Goal: Transaction & Acquisition: Obtain resource

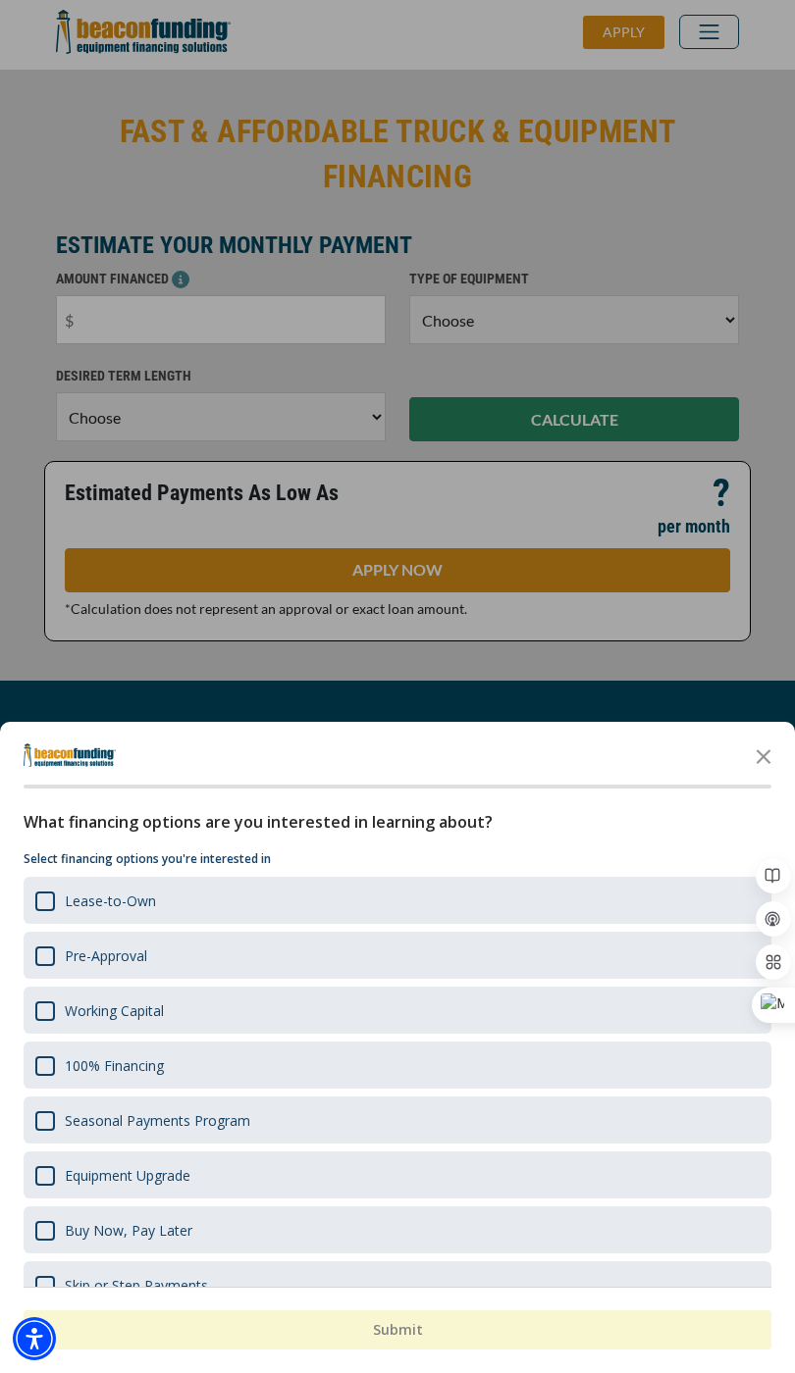
scroll to position [38, 0]
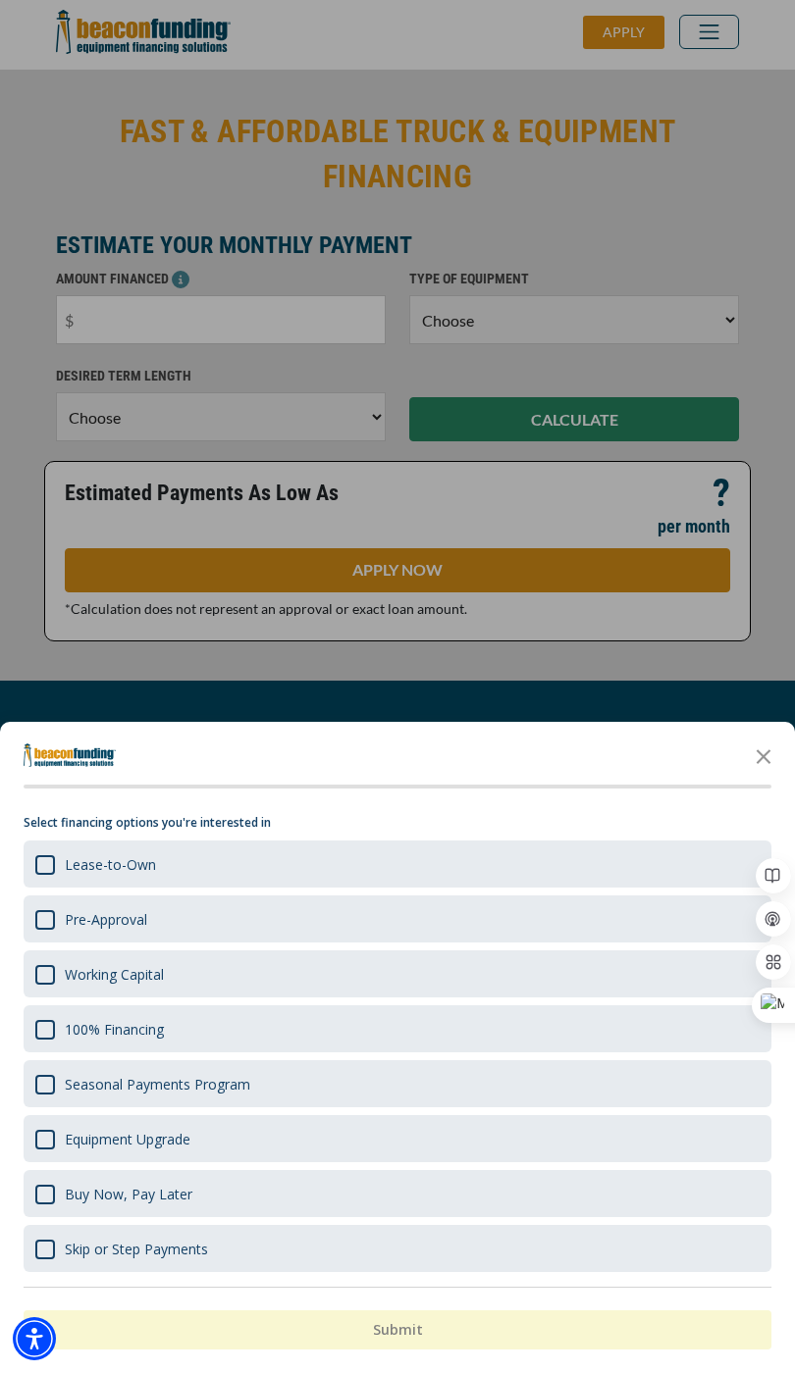
click at [41, 1146] on div "Equipment Upgrade" at bounding box center [45, 1140] width 20 height 20
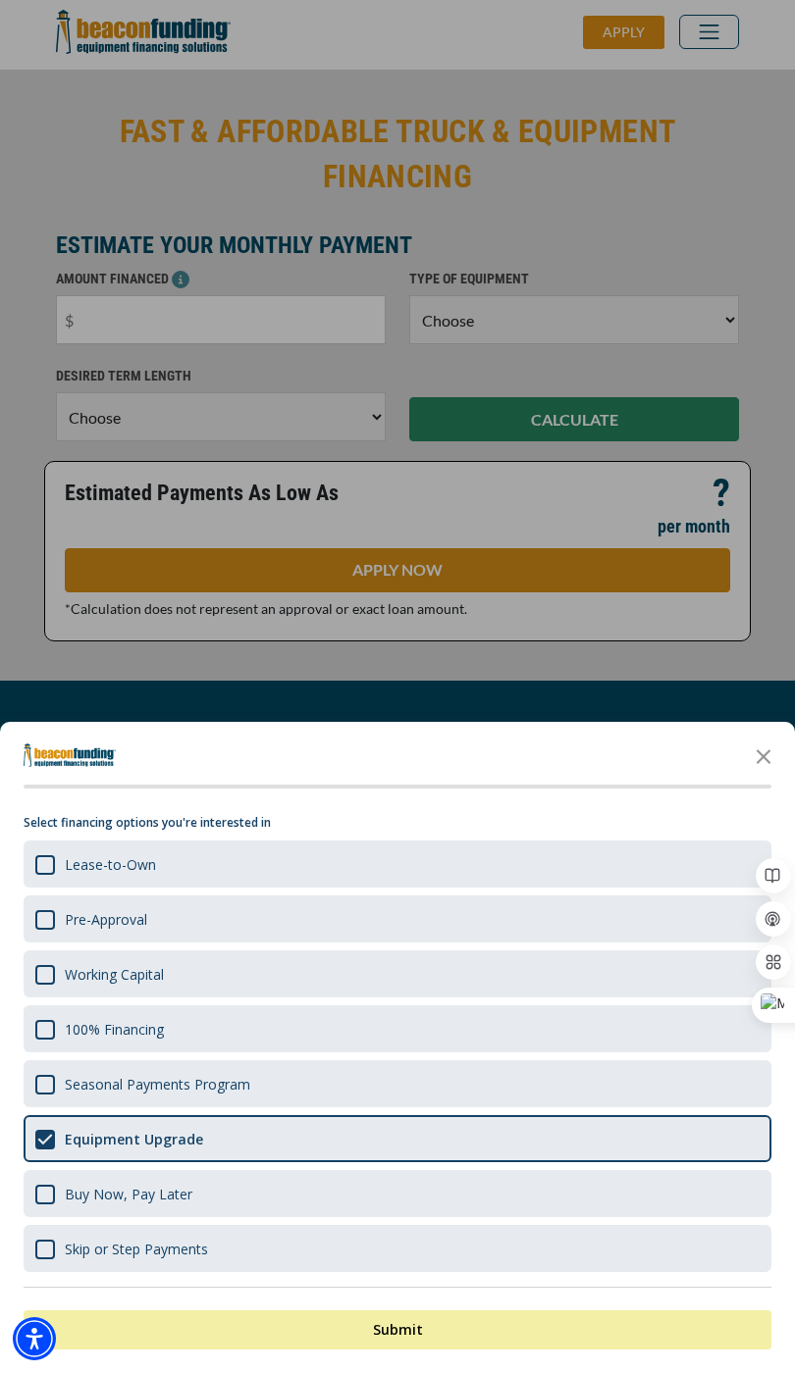
click at [45, 980] on div "Working Capital" at bounding box center [45, 975] width 20 height 20
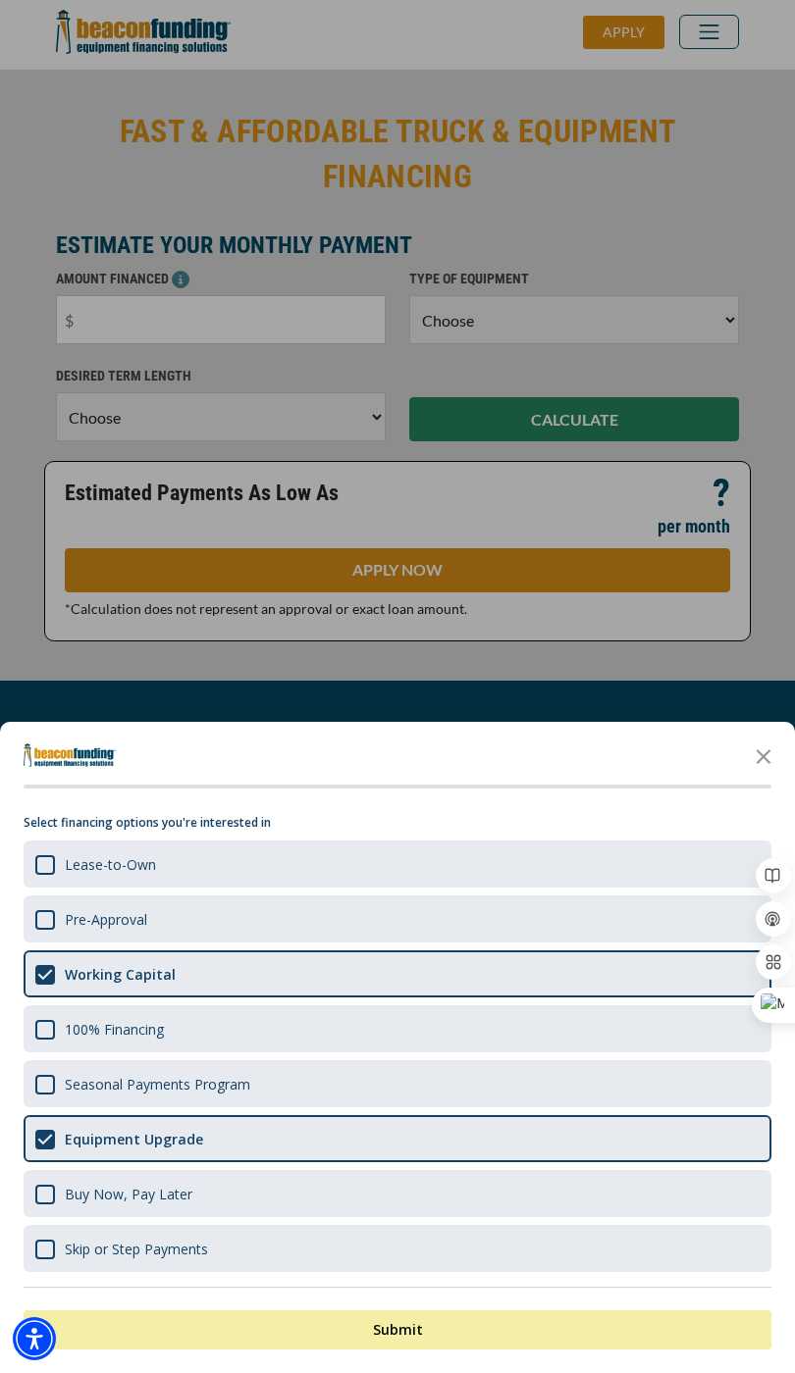
click at [41, 982] on div "Shape" at bounding box center [45, 975] width 20 height 20
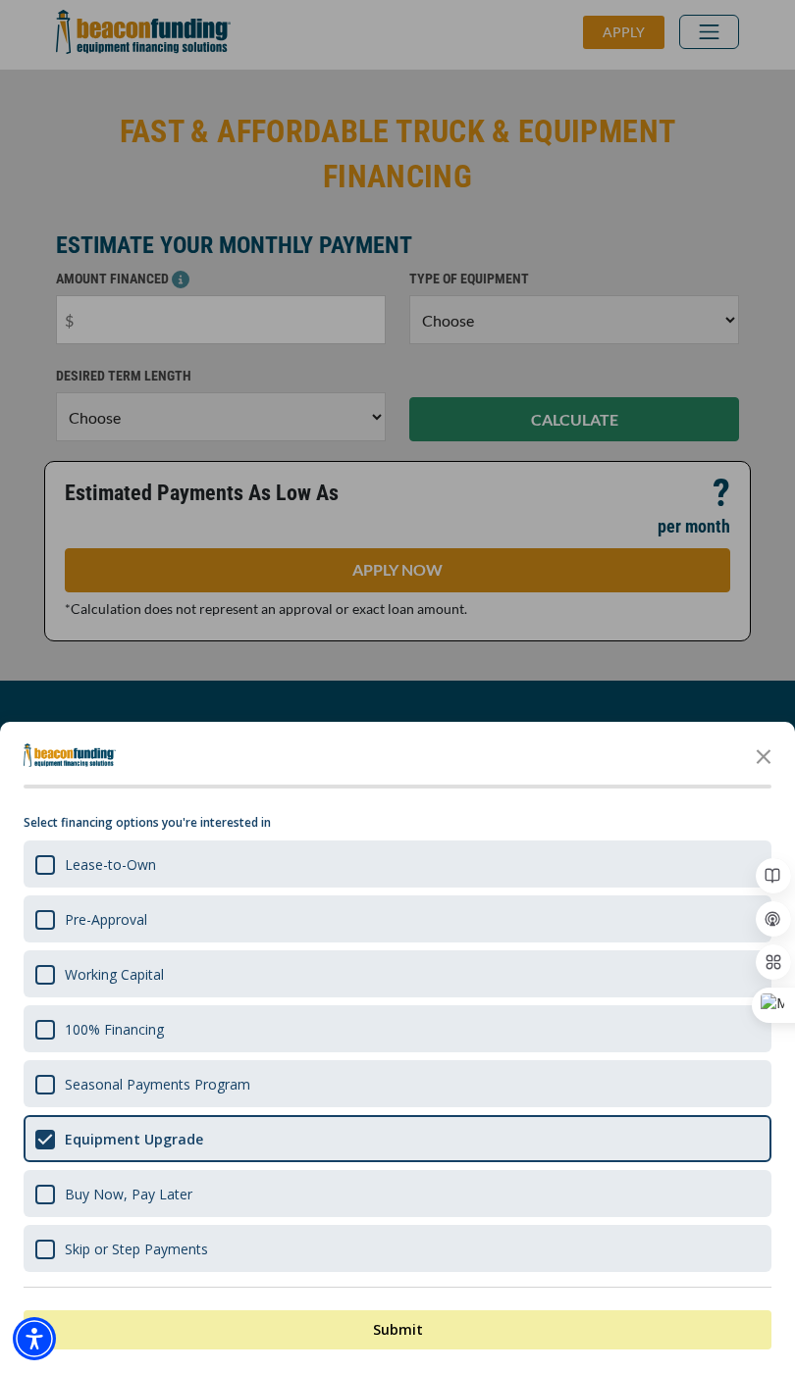
click at [41, 865] on div "Lease-to-Own" at bounding box center [45, 865] width 20 height 20
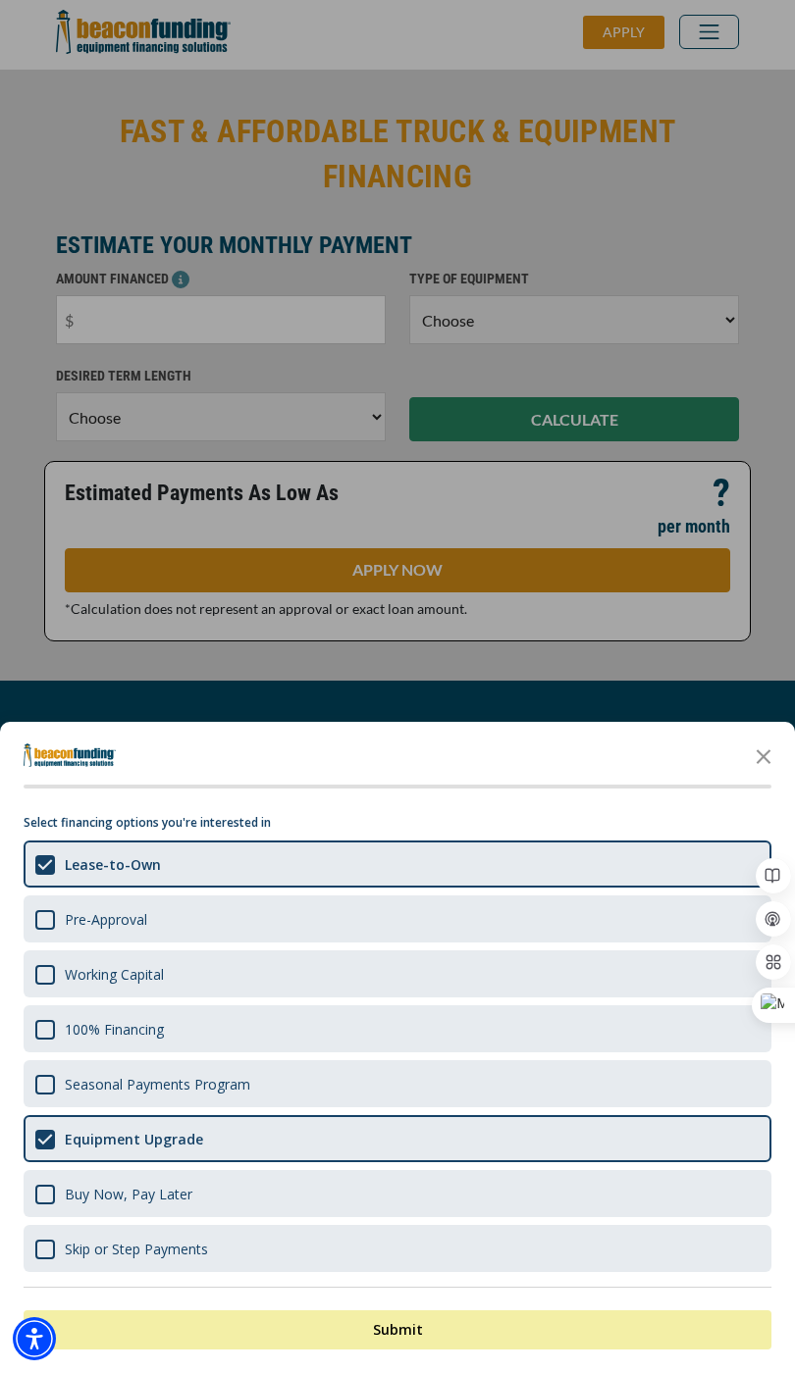
click at [49, 923] on div "Pre-Approval" at bounding box center [45, 920] width 20 height 20
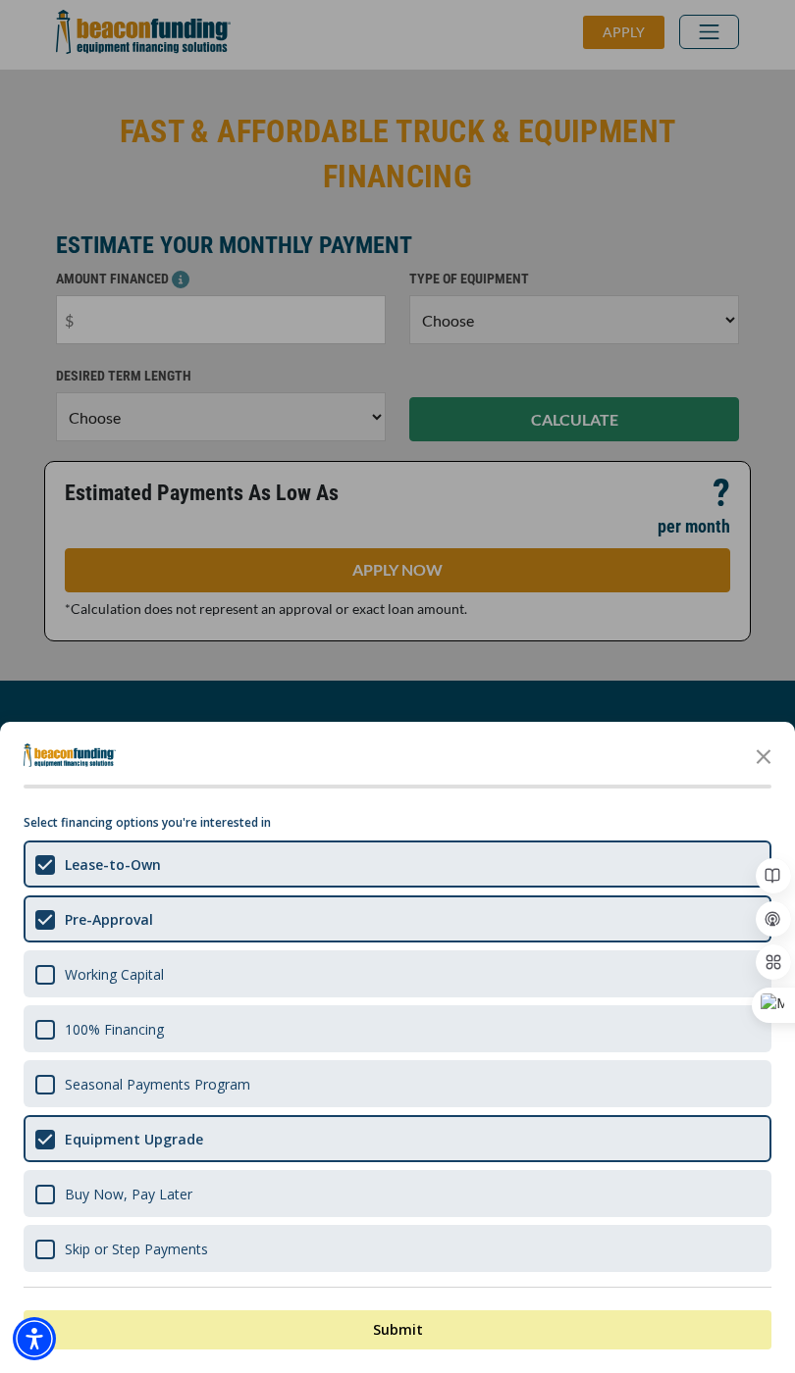
click at [621, 1316] on button "Submit" at bounding box center [397, 1329] width 747 height 39
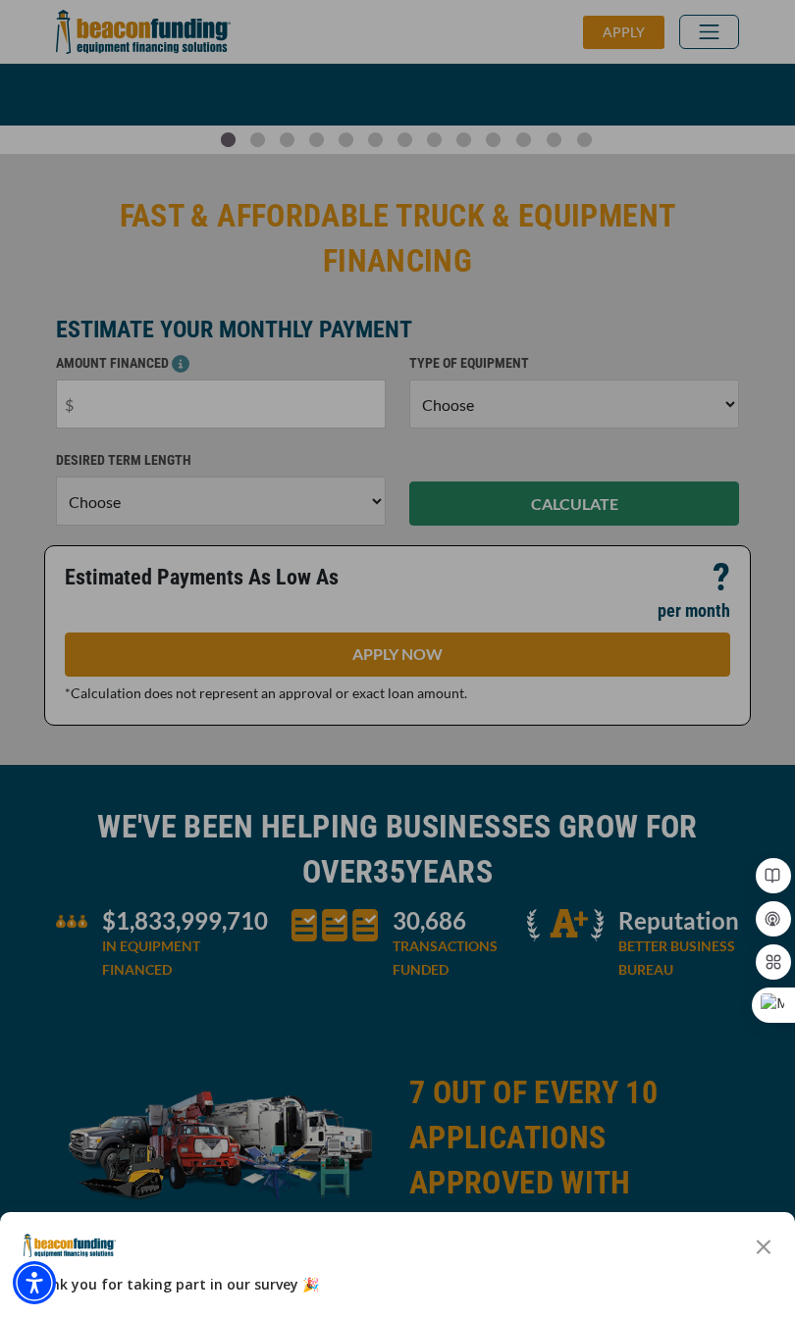
scroll to position [313, 0]
click at [759, 1255] on icon "Close the survey" at bounding box center [762, 1245] width 39 height 39
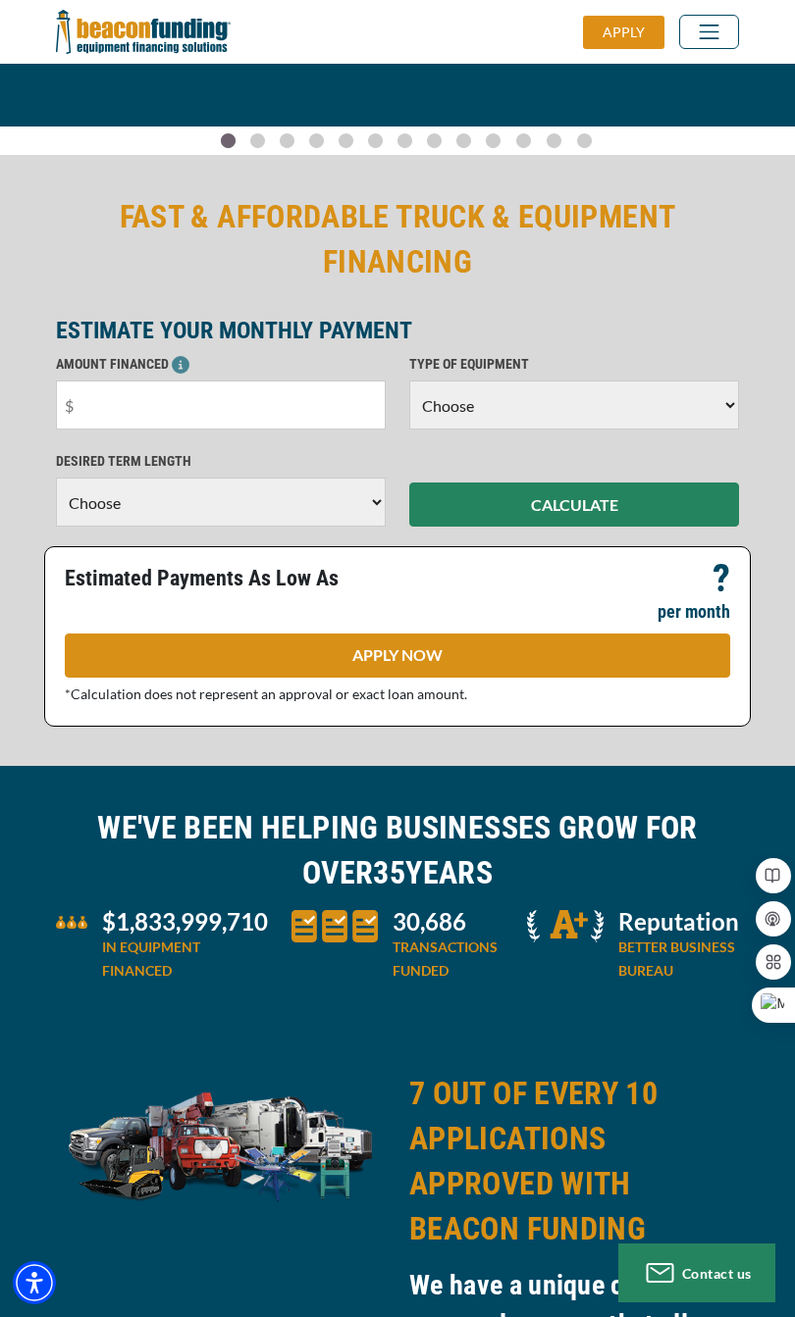
click at [322, 399] on input "text" at bounding box center [221, 405] width 330 height 49
type input "$60,000"
click at [676, 381] on select "Choose Backhoe Boom/Bucket Truck Chipper Commercial Mower Crane DTG/DTF Printin…" at bounding box center [574, 405] width 330 height 49
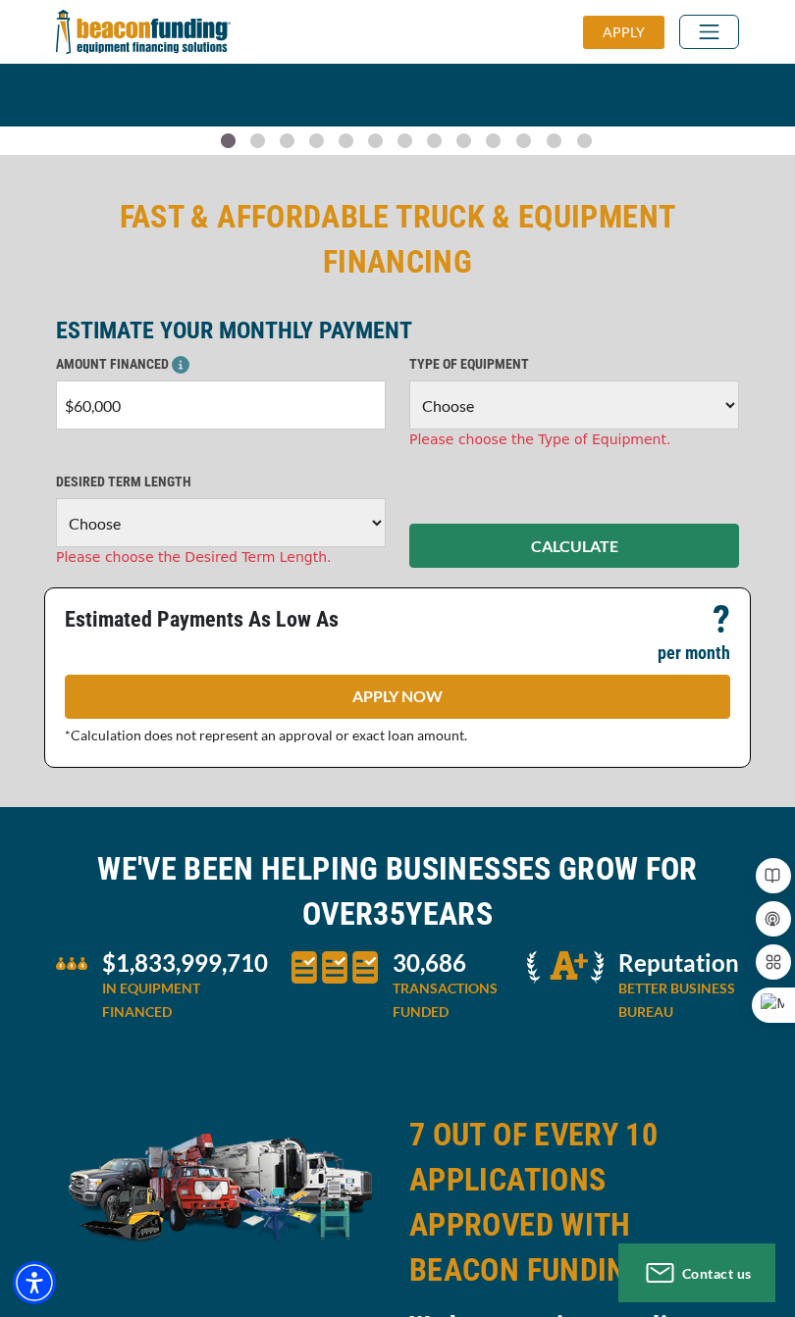
select select "5"
click at [409, 381] on select "Choose Backhoe Boom/Bucket Truck Chipper Commercial Mower Crane DTG/DTF Printin…" at bounding box center [574, 405] width 330 height 49
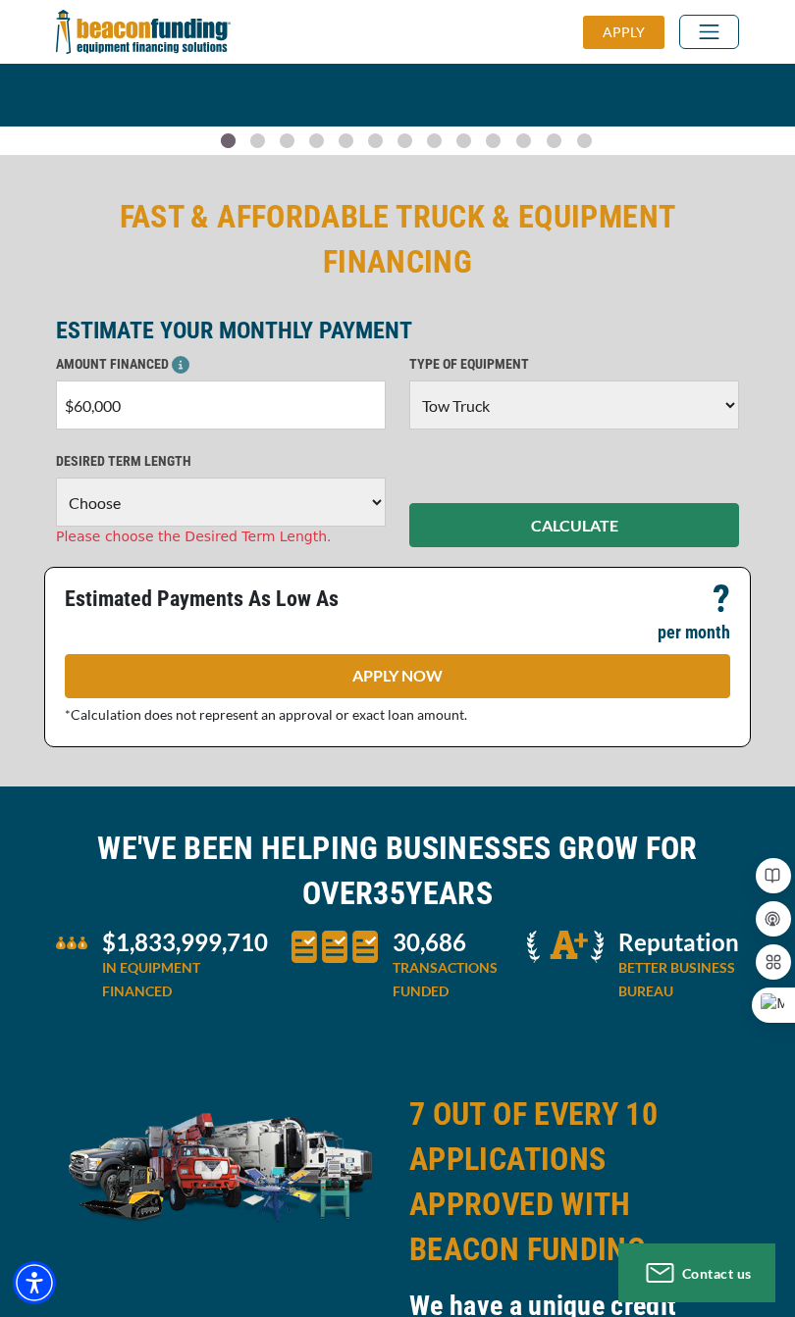
click at [368, 510] on select "Choose 36 Months 48 Months 60 Months" at bounding box center [221, 502] width 330 height 49
select select "60"
click at [56, 478] on select "Choose 36 Months 48 Months 60 Months" at bounding box center [221, 502] width 330 height 49
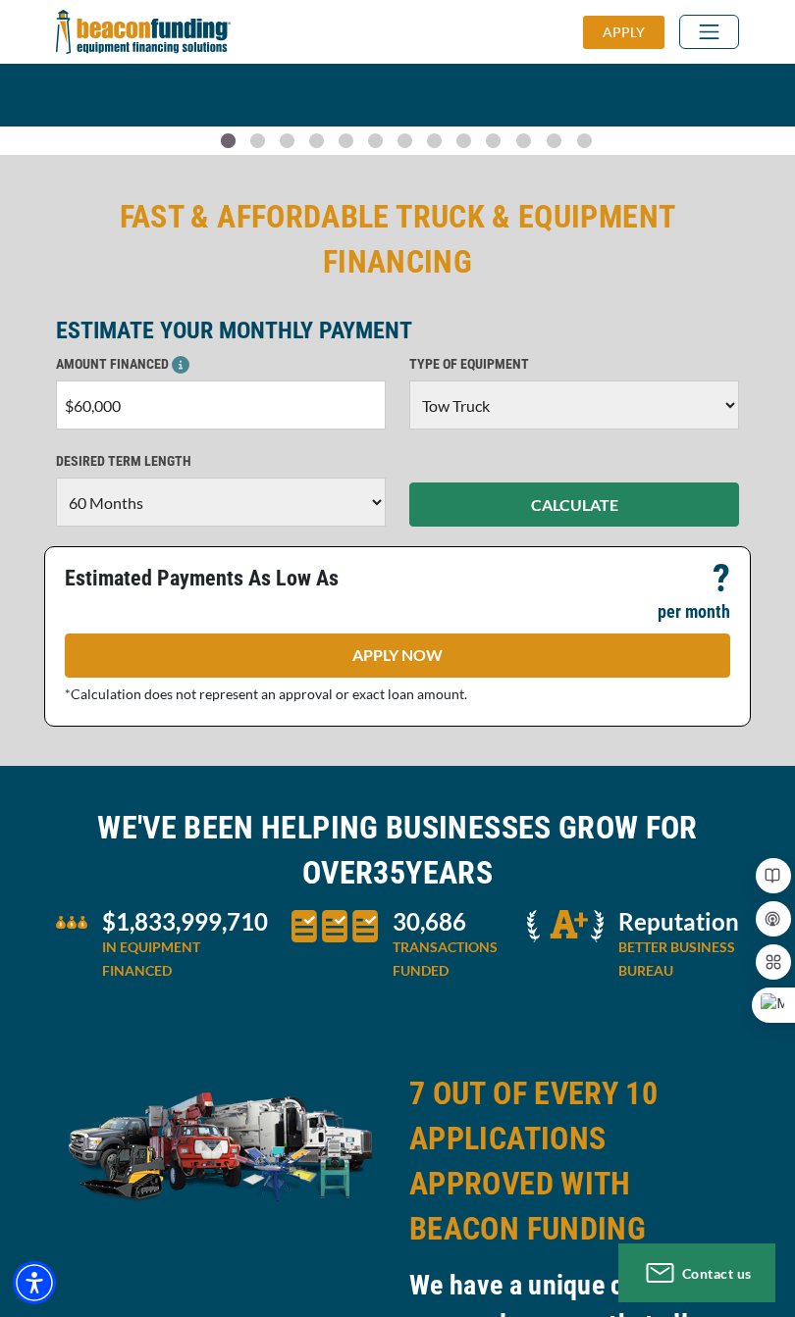
click at [557, 517] on button "CALCULATE" at bounding box center [574, 505] width 330 height 44
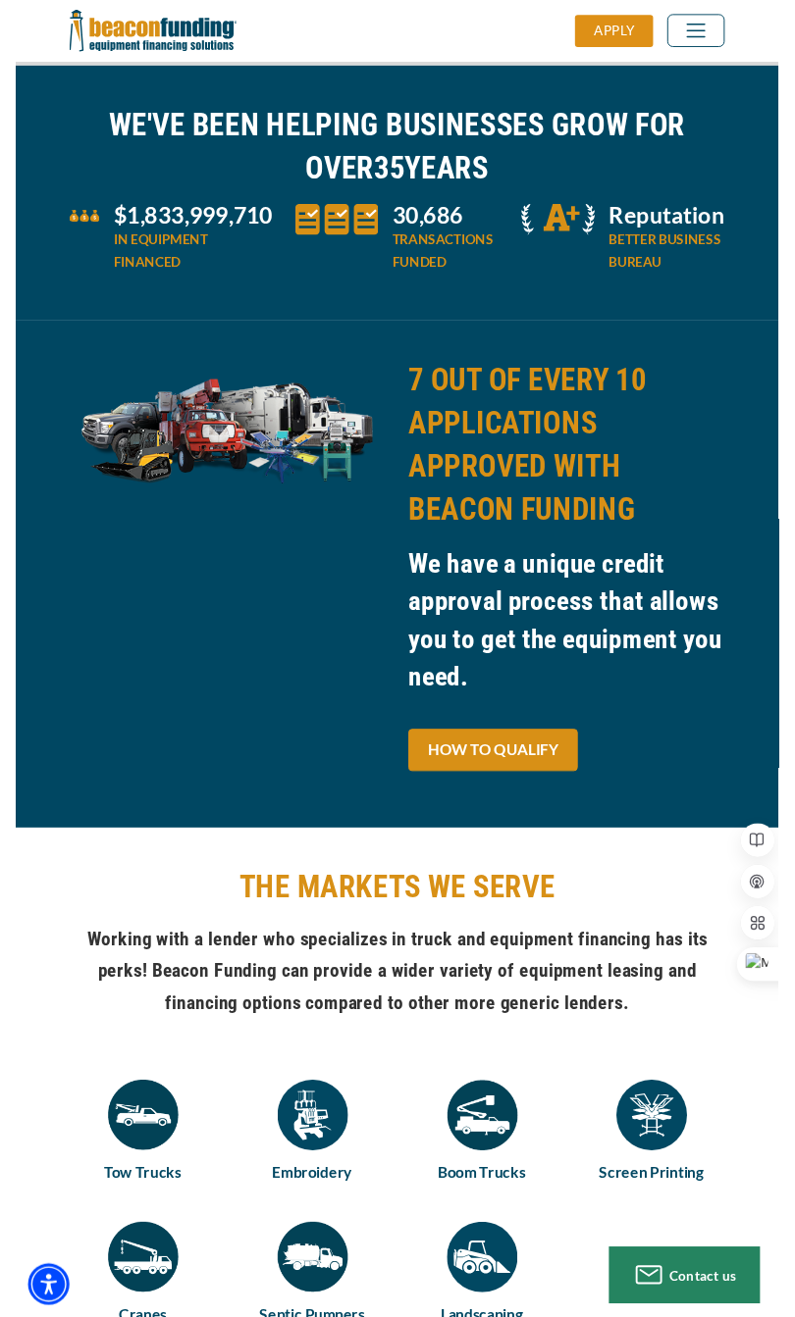
scroll to position [956, 0]
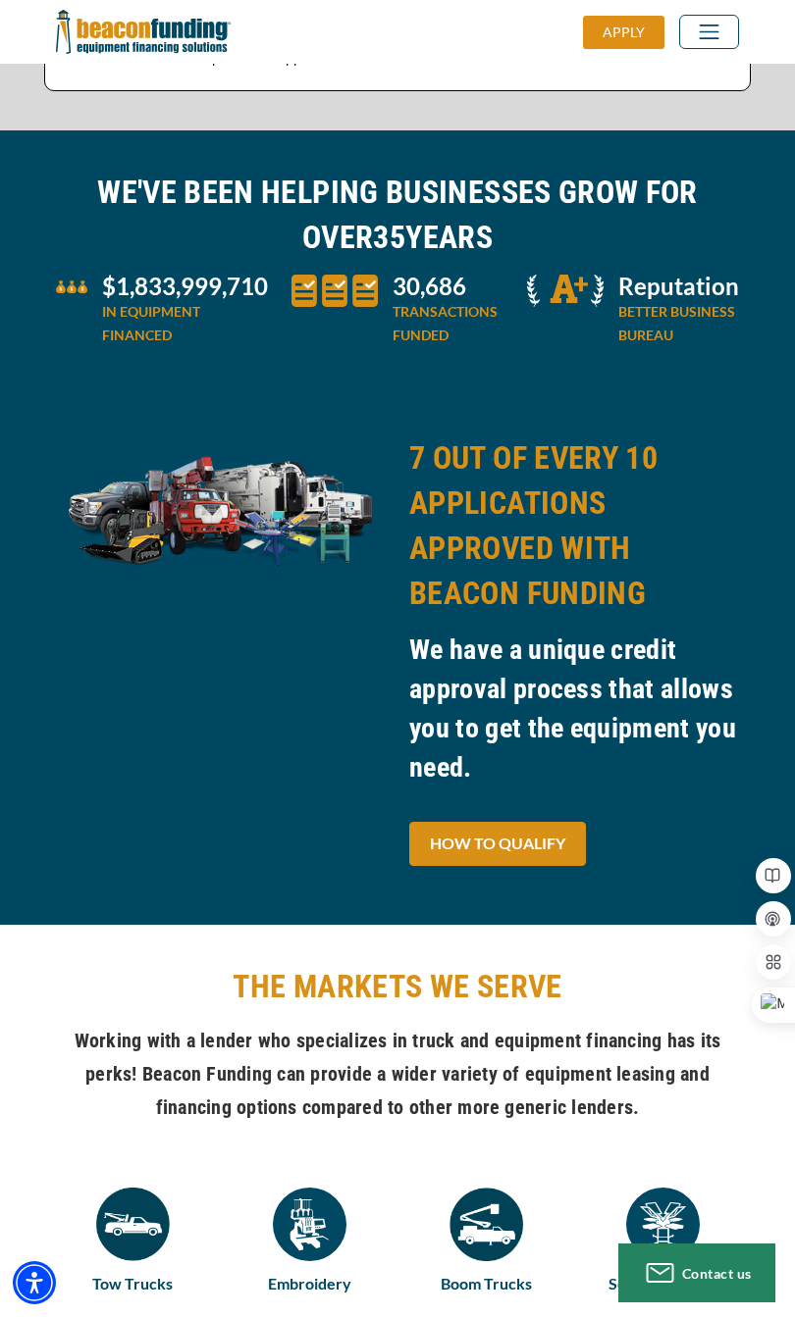
click at [547, 807] on div "7 OUT OF EVERY 10 APPLICATIONS APPROVED WITH BEACON FUNDING We have a unique cr…" at bounding box center [573, 661] width 353 height 450
click at [538, 850] on link "HOW TO QUALIFY" at bounding box center [497, 844] width 177 height 44
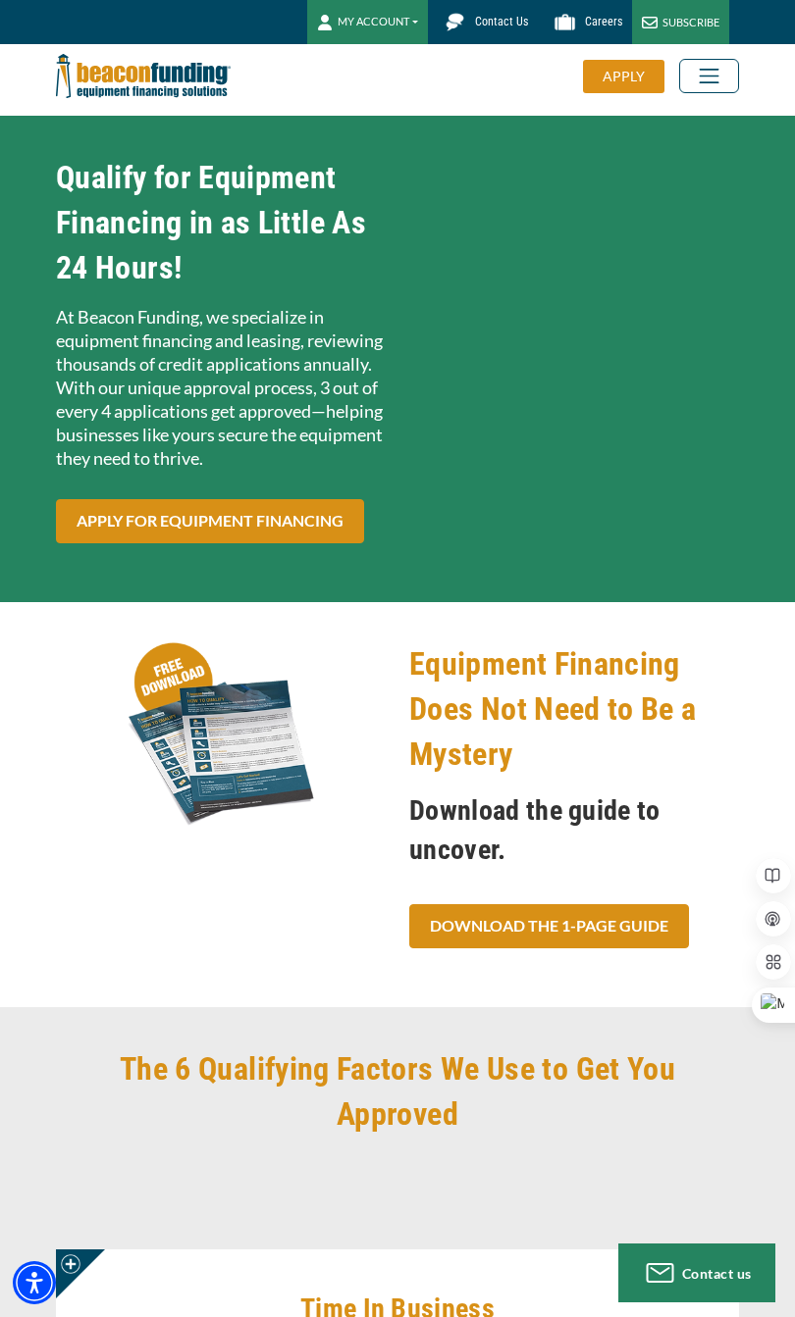
click at [609, 931] on link "Download the 1-Page Guide" at bounding box center [549, 926] width 280 height 44
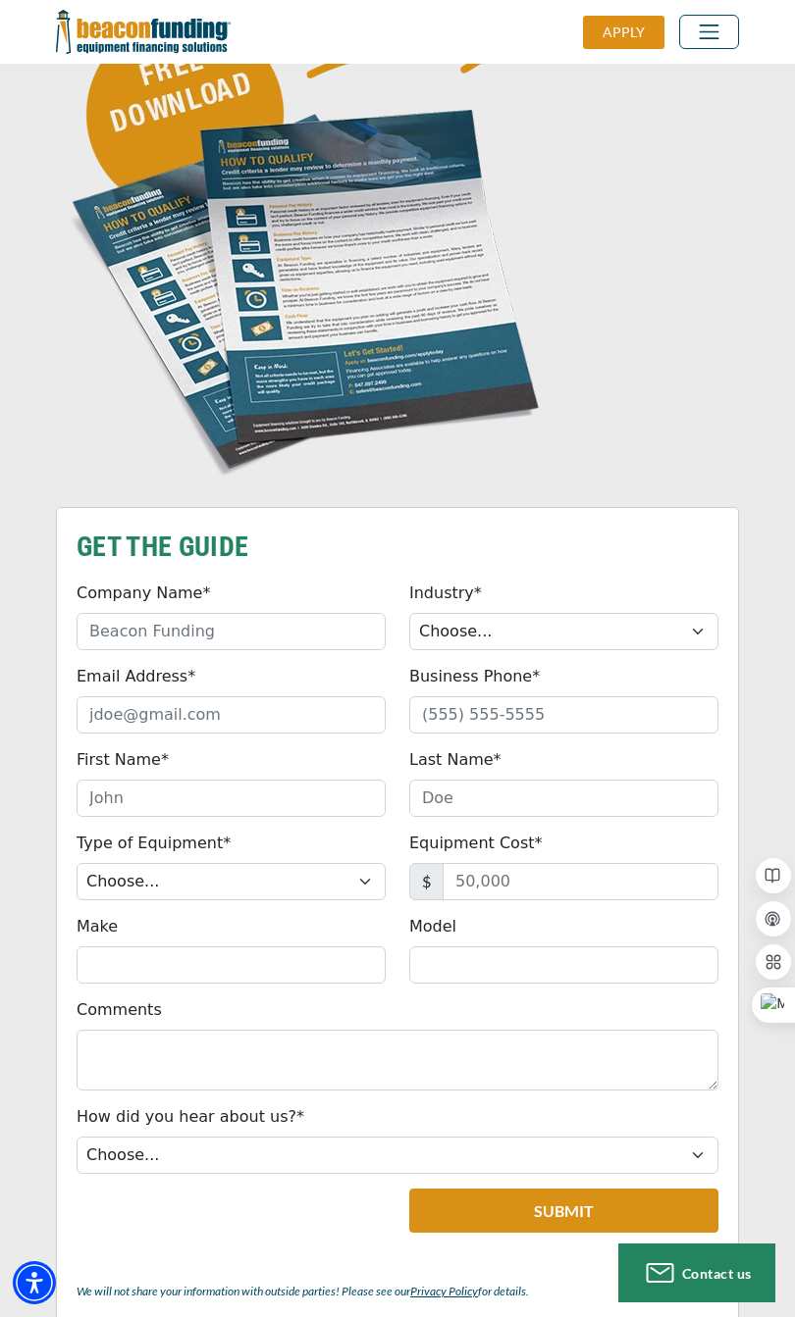
scroll to position [897, 0]
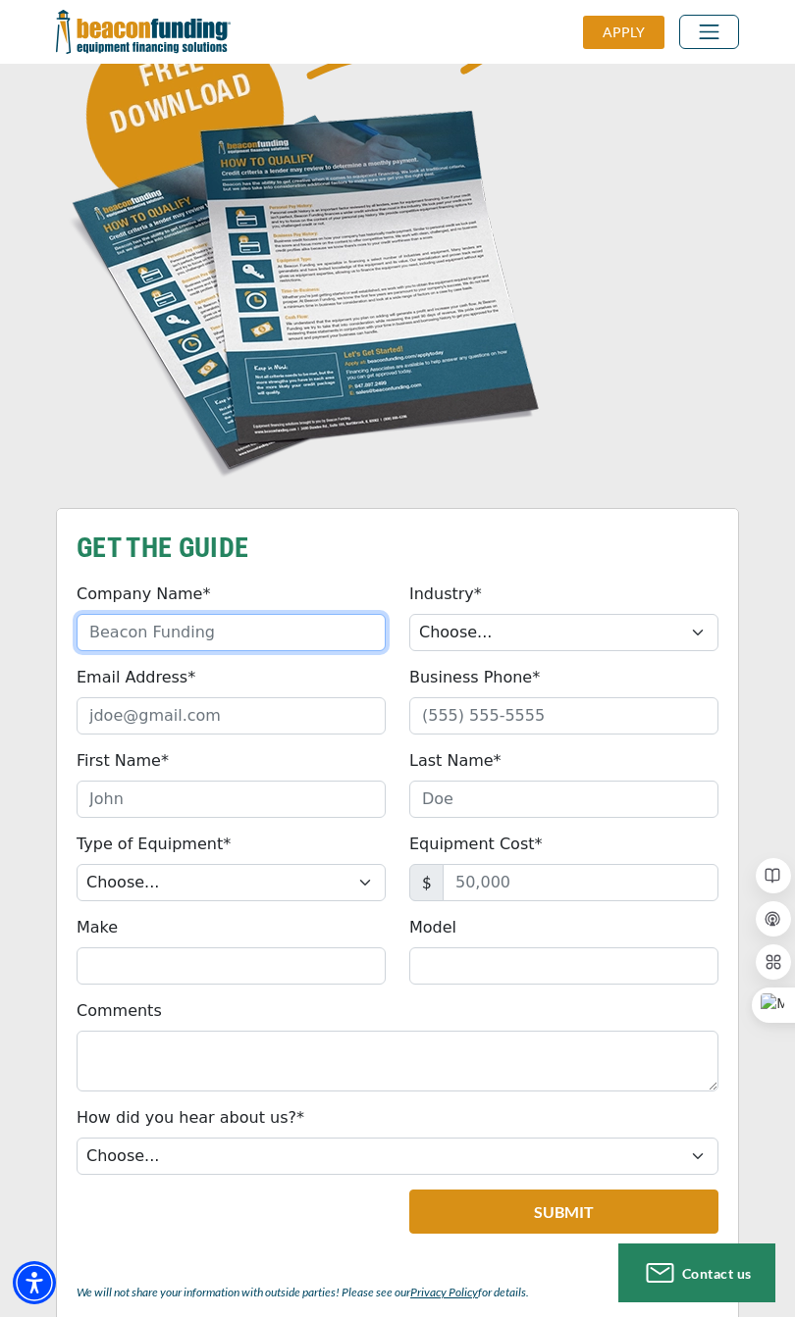
click at [103, 641] on input "Company Name*" at bounding box center [231, 632] width 309 height 37
type input "Ab Chovys Transport LLC"
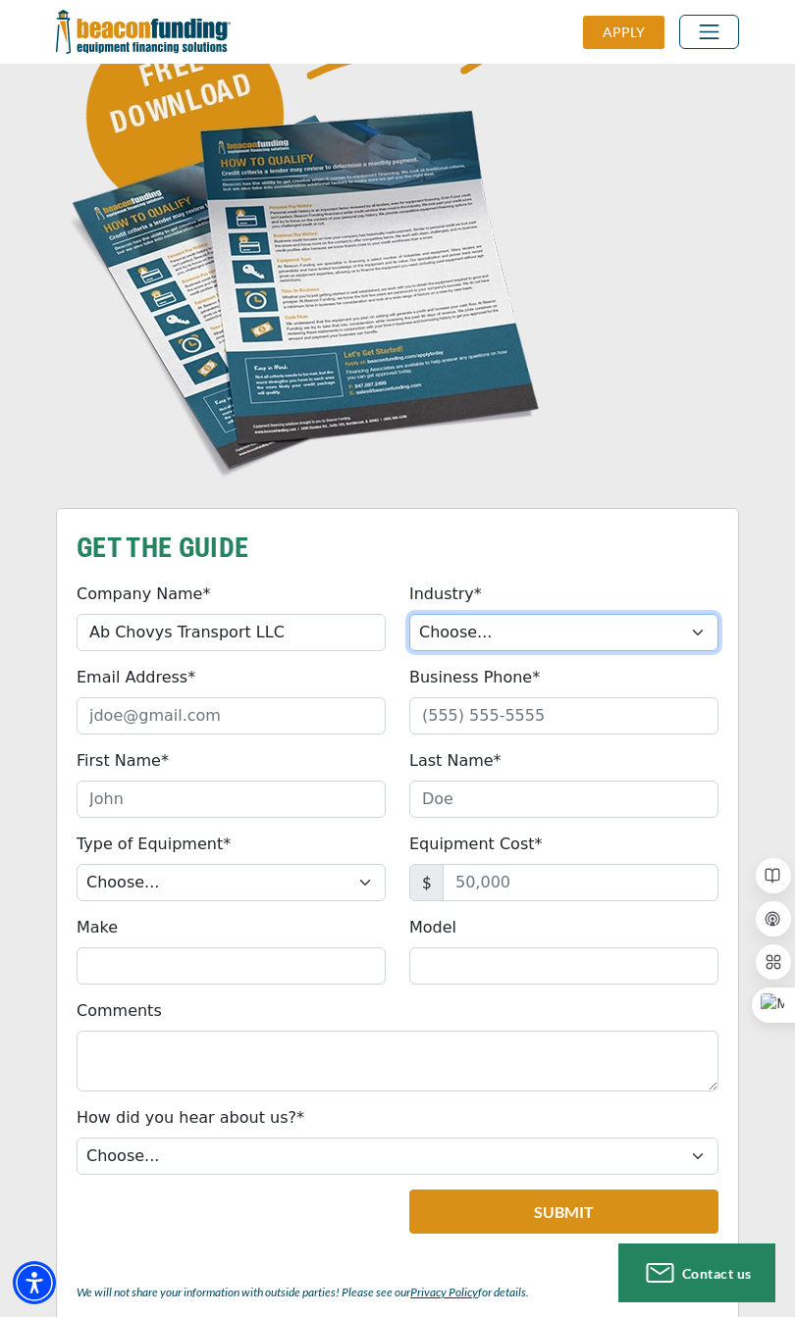
click at [584, 638] on select "Choose... Towing Landscape/Hardscape Decorated Apparel Septic Light Constructio…" at bounding box center [563, 632] width 309 height 37
select select "1"
click at [409, 614] on select "Choose... Towing Landscape/Hardscape Decorated Apparel Septic Light Constructio…" at bounding box center [563, 632] width 309 height 37
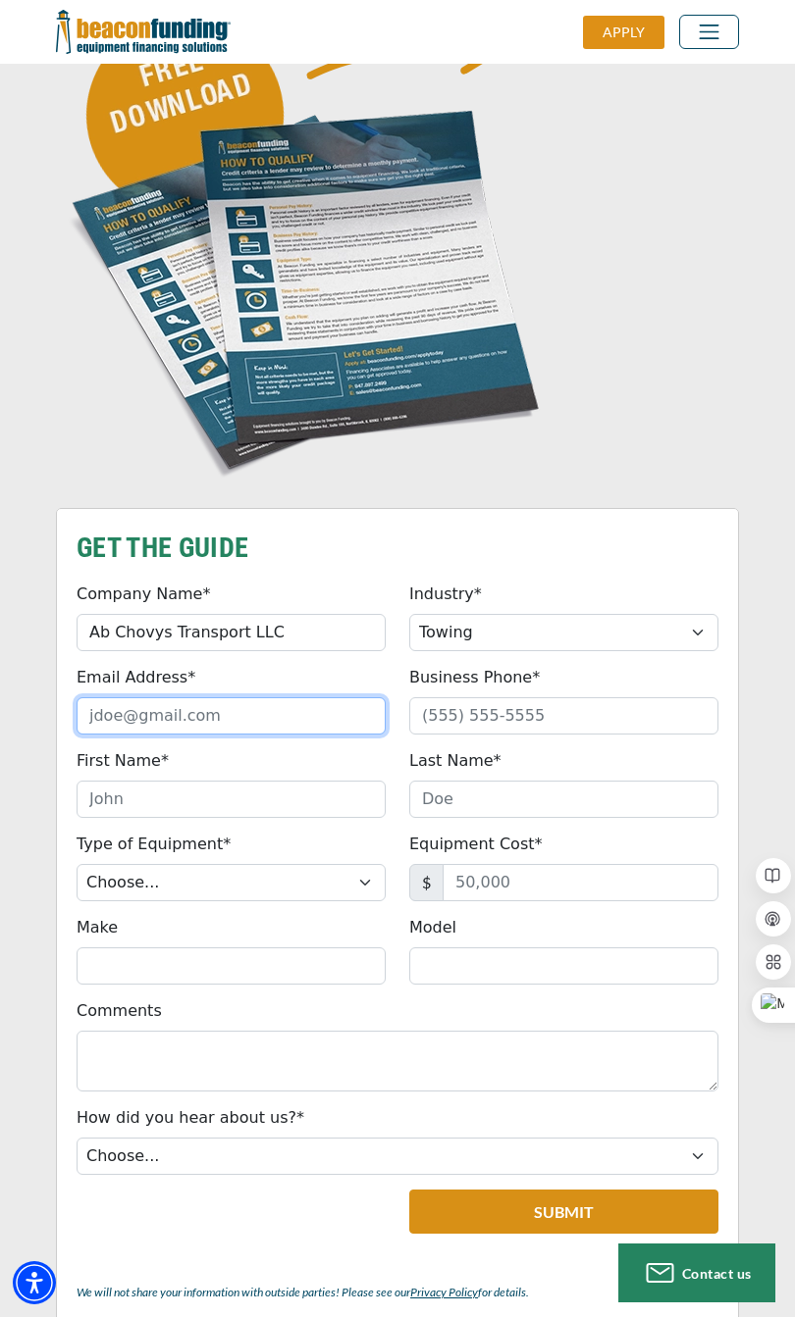
click at [106, 724] on input "Email Address*" at bounding box center [231, 715] width 309 height 37
type input "[EMAIL_ADDRESS][DOMAIN_NAME]"
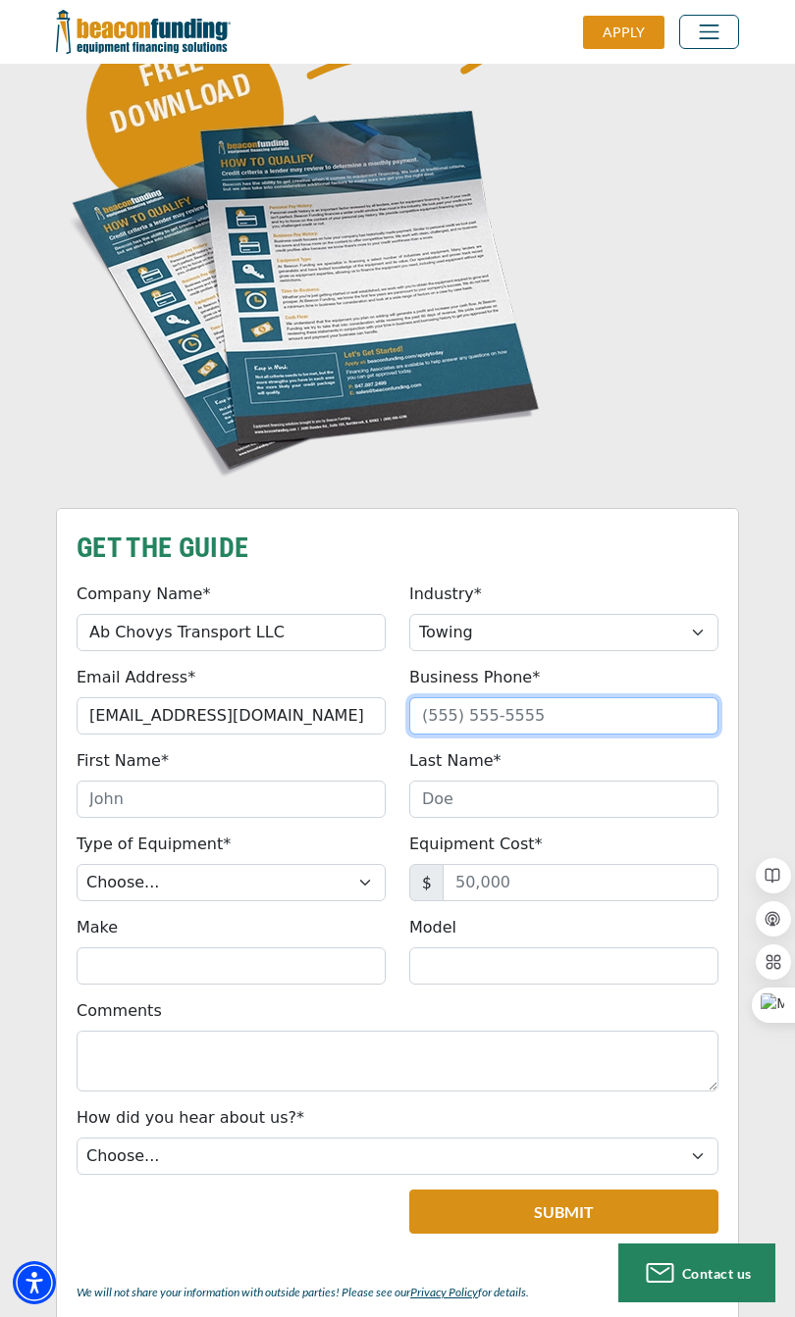
click at [627, 713] on input "Business Phone*" at bounding box center [563, 715] width 309 height 37
type input "[PHONE_NUMBER]"
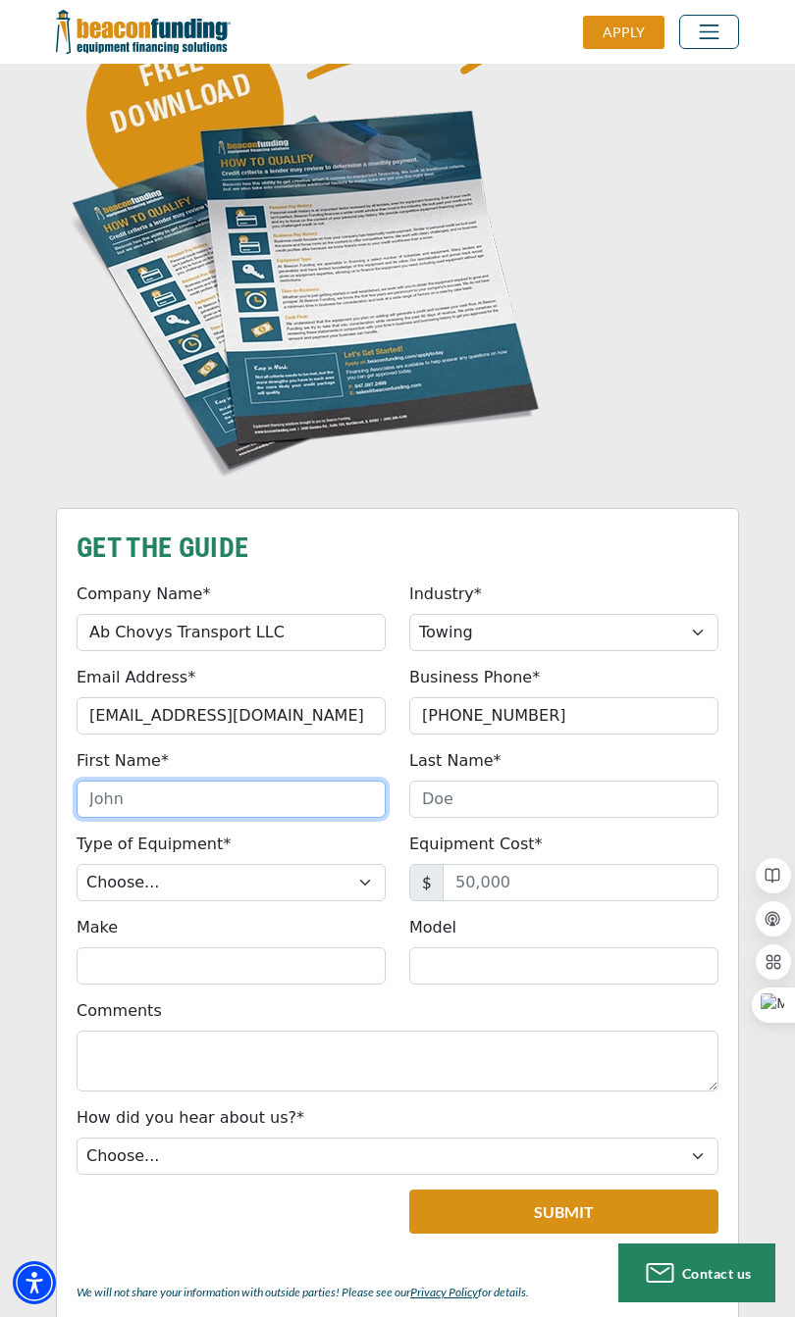
click at [91, 801] on input "First Name*" at bounding box center [231, 799] width 309 height 37
type input "Vryab"
type input "[PERSON_NAME]"
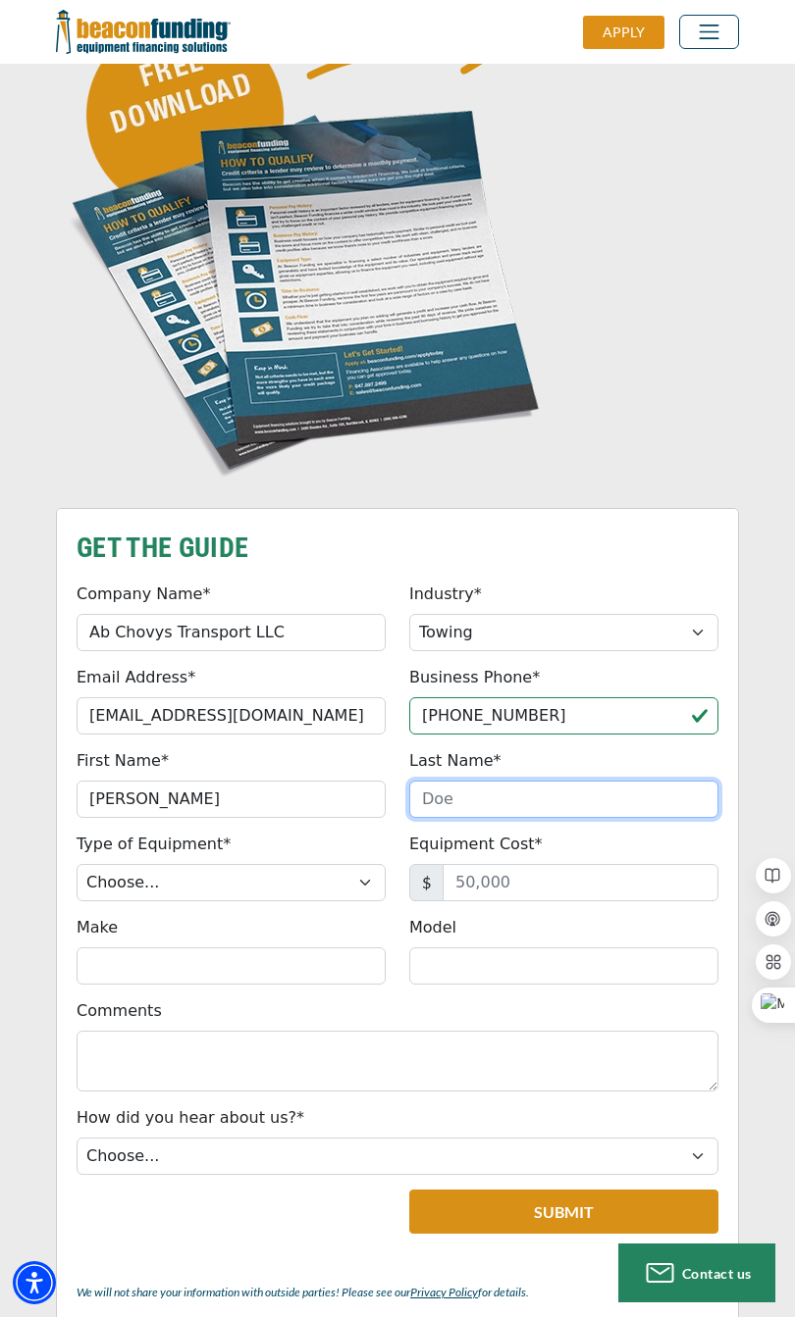
click at [518, 796] on input "Last Name*" at bounding box center [563, 799] width 309 height 37
type input "[PERSON_NAME]"
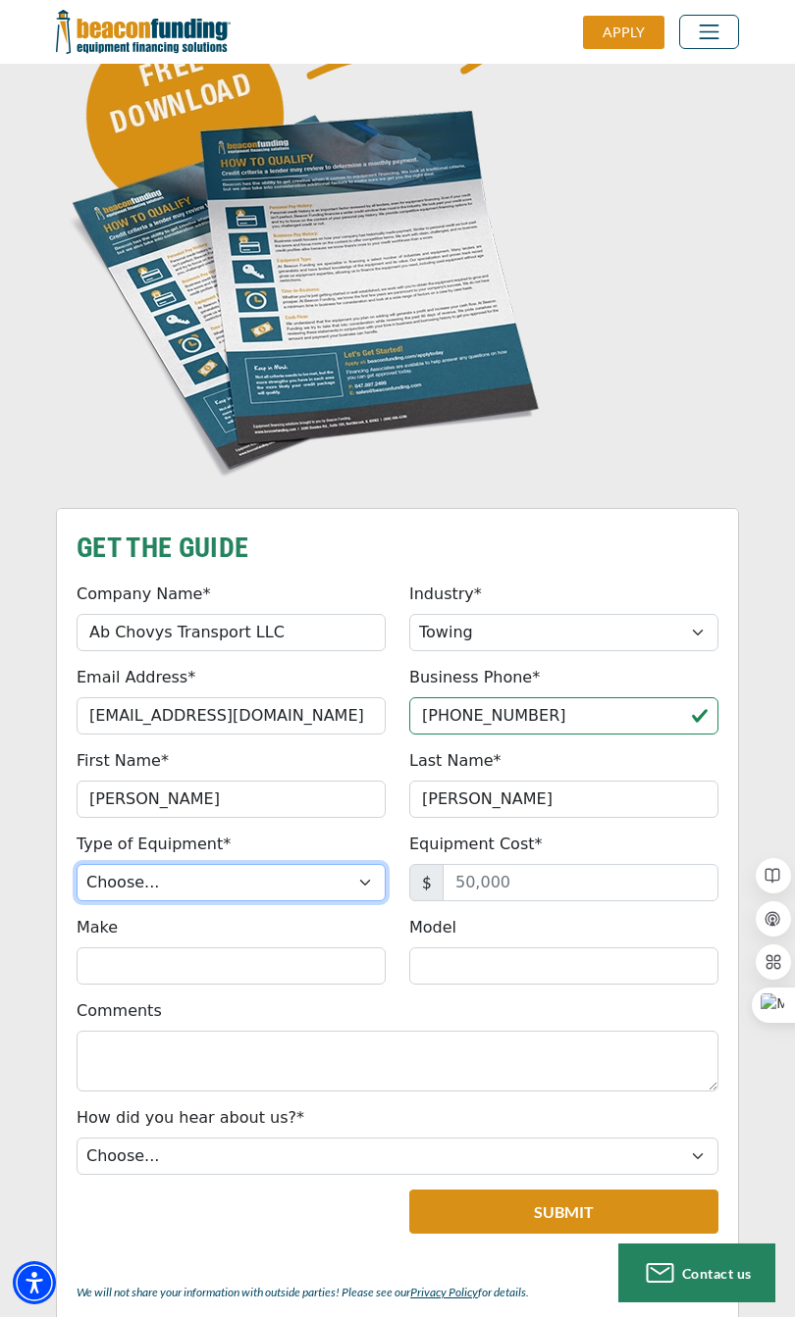
click at [105, 885] on select "Choose... Backhoe Boom/Bucket Truck Chipper Commercial Mower Crane DTG/DTF Prin…" at bounding box center [231, 882] width 309 height 37
select select "5"
click at [77, 864] on select "Choose... Backhoe Boom/Bucket Truck Chipper Commercial Mower Crane DTG/DTF Prin…" at bounding box center [231, 882] width 309 height 37
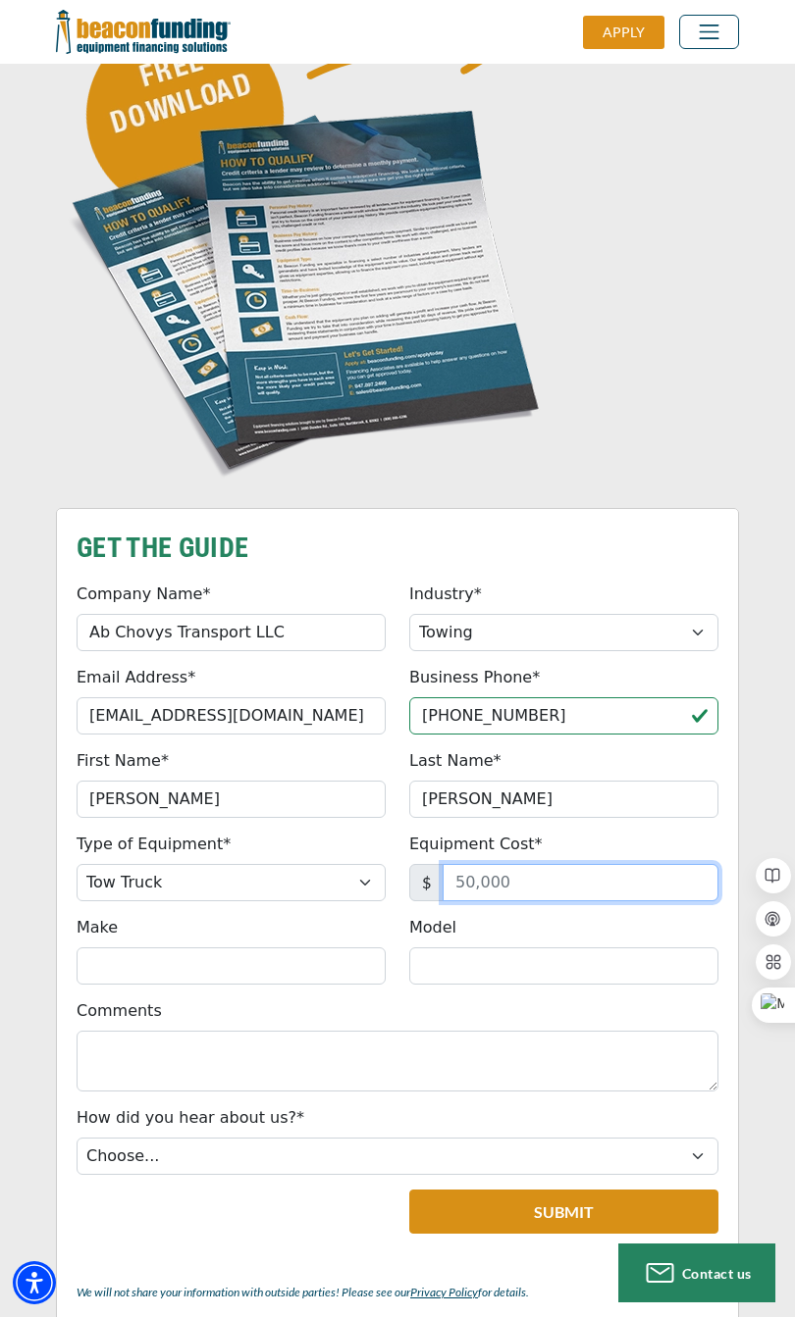
click at [589, 881] on input "Equipment Cost*" at bounding box center [580, 882] width 276 height 37
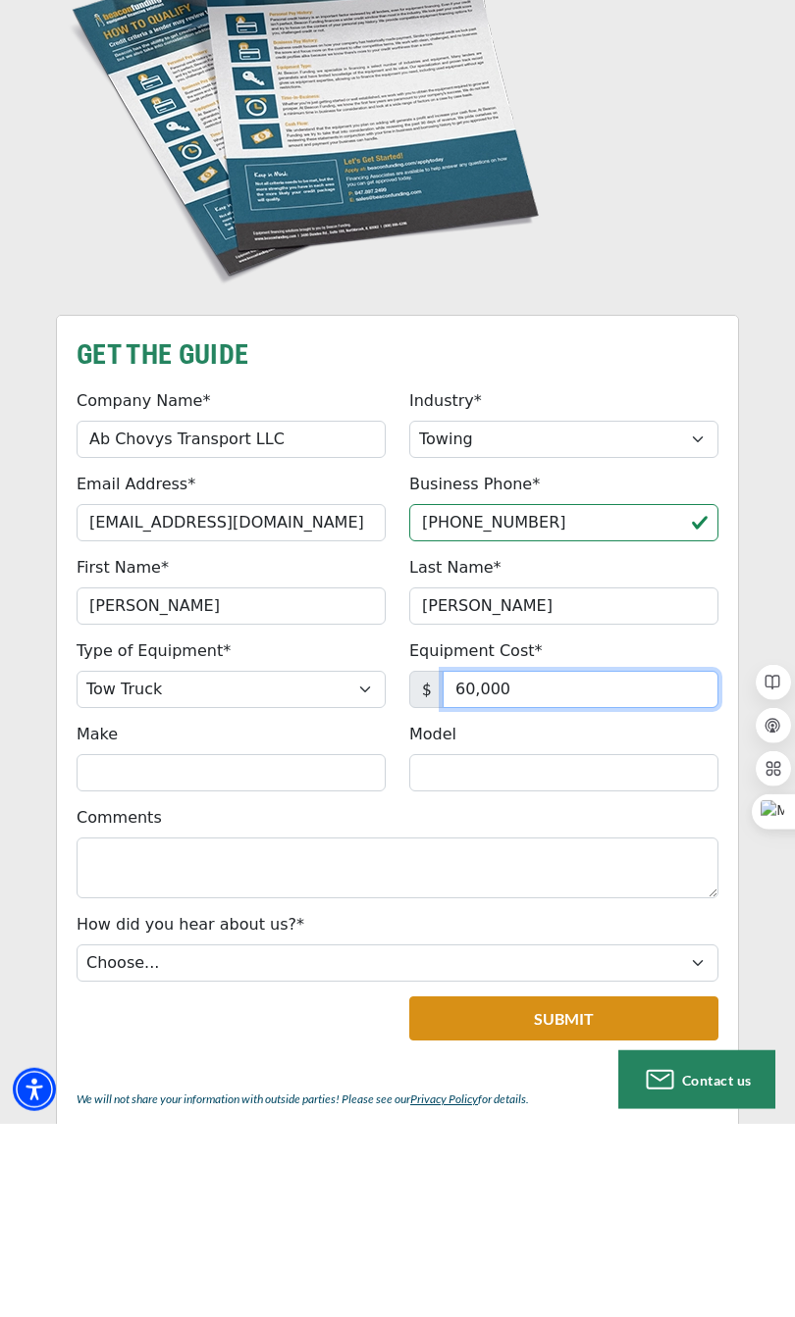
type input "60,000"
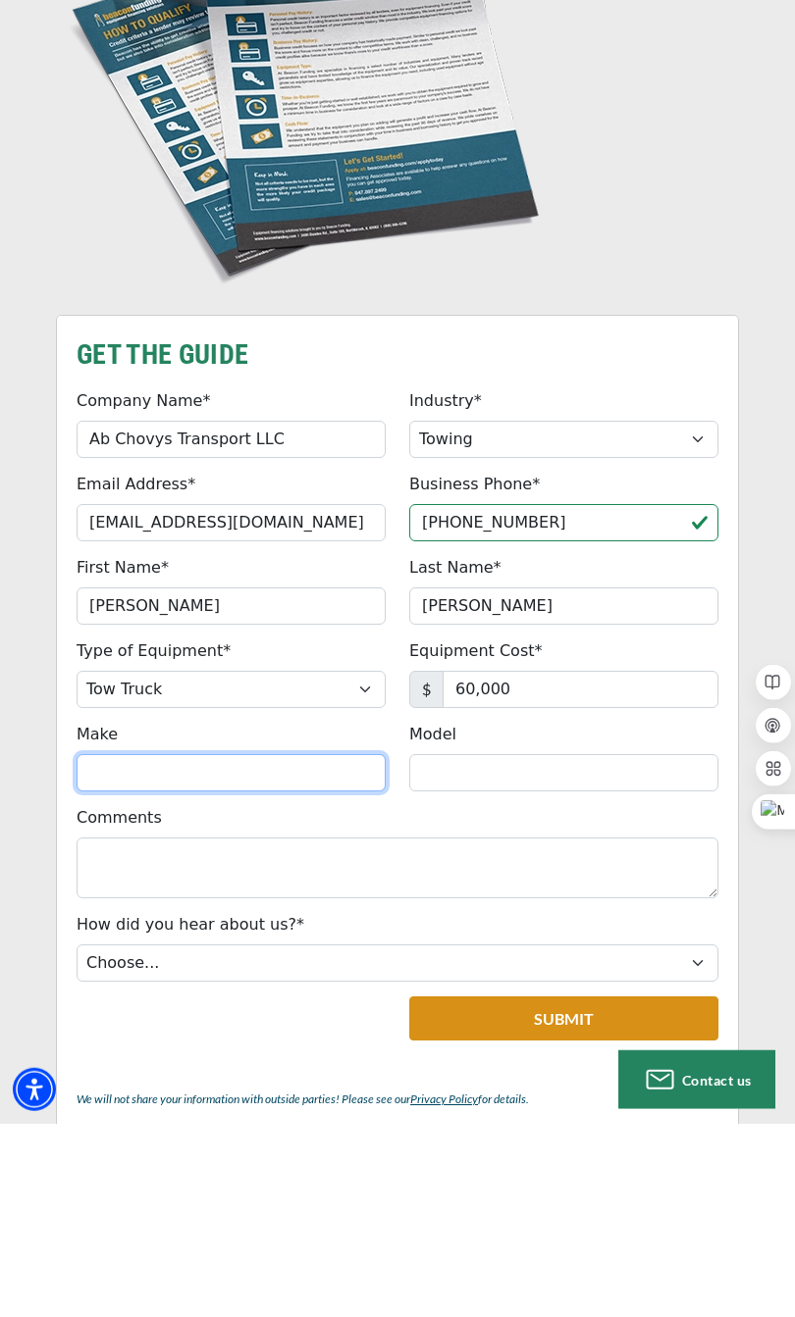
click at [331, 968] on input "Make" at bounding box center [231, 966] width 309 height 37
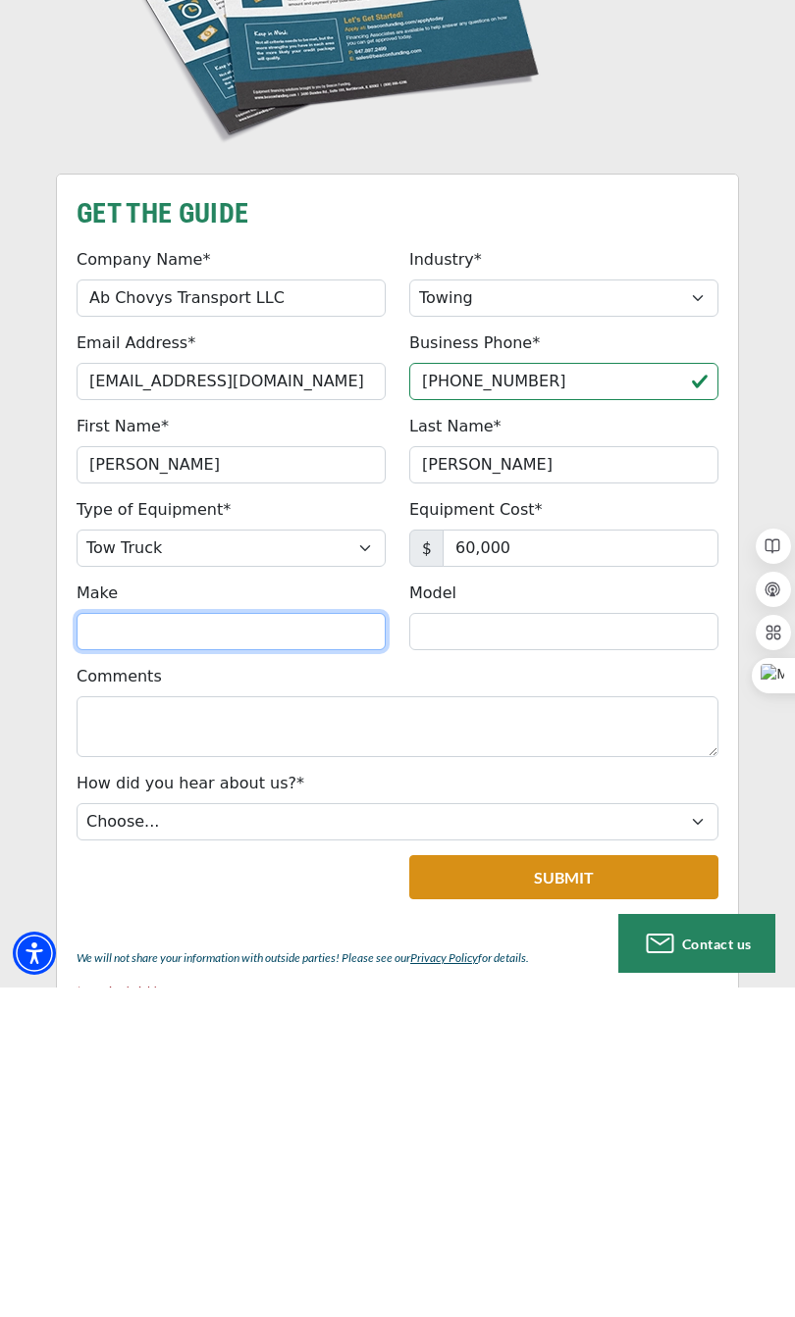
scroll to position [910, 0]
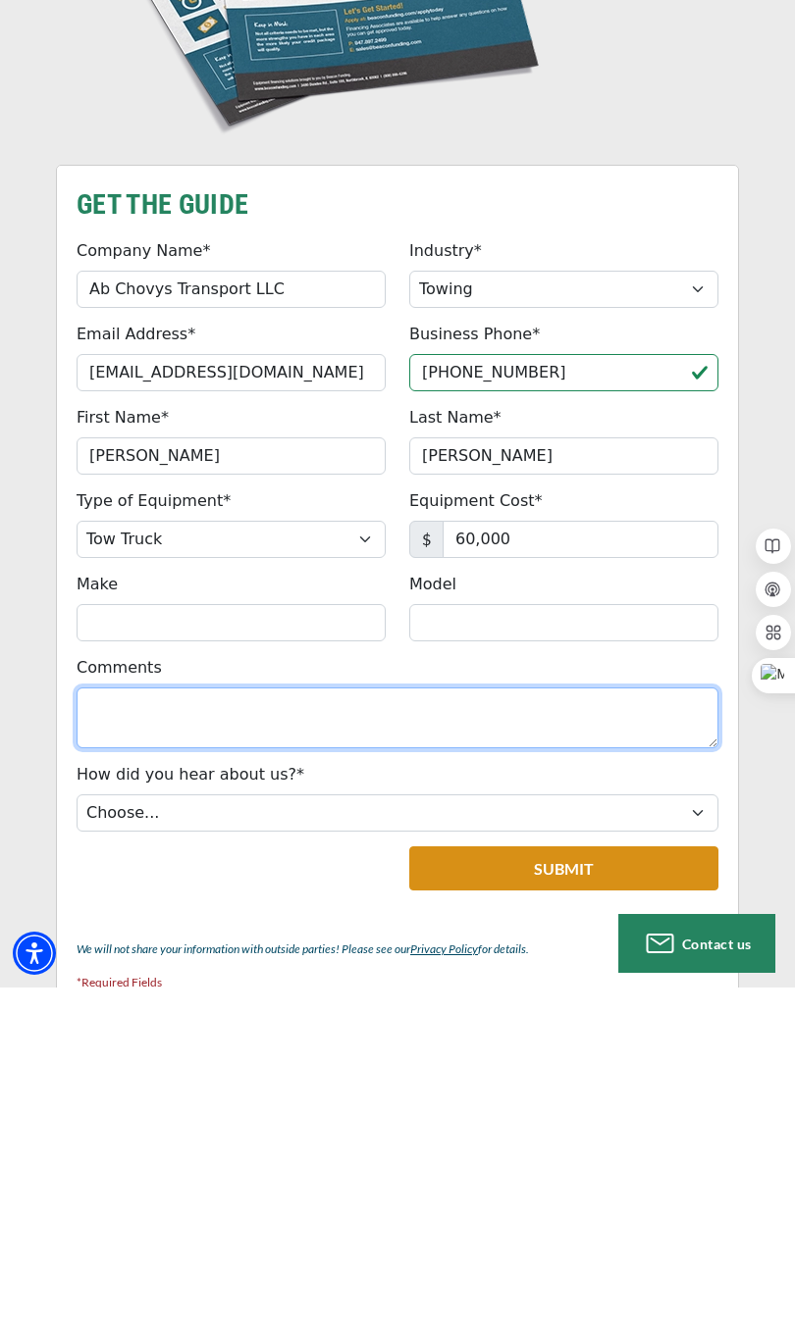
click at [531, 1040] on textarea "Comments" at bounding box center [397, 1047] width 641 height 61
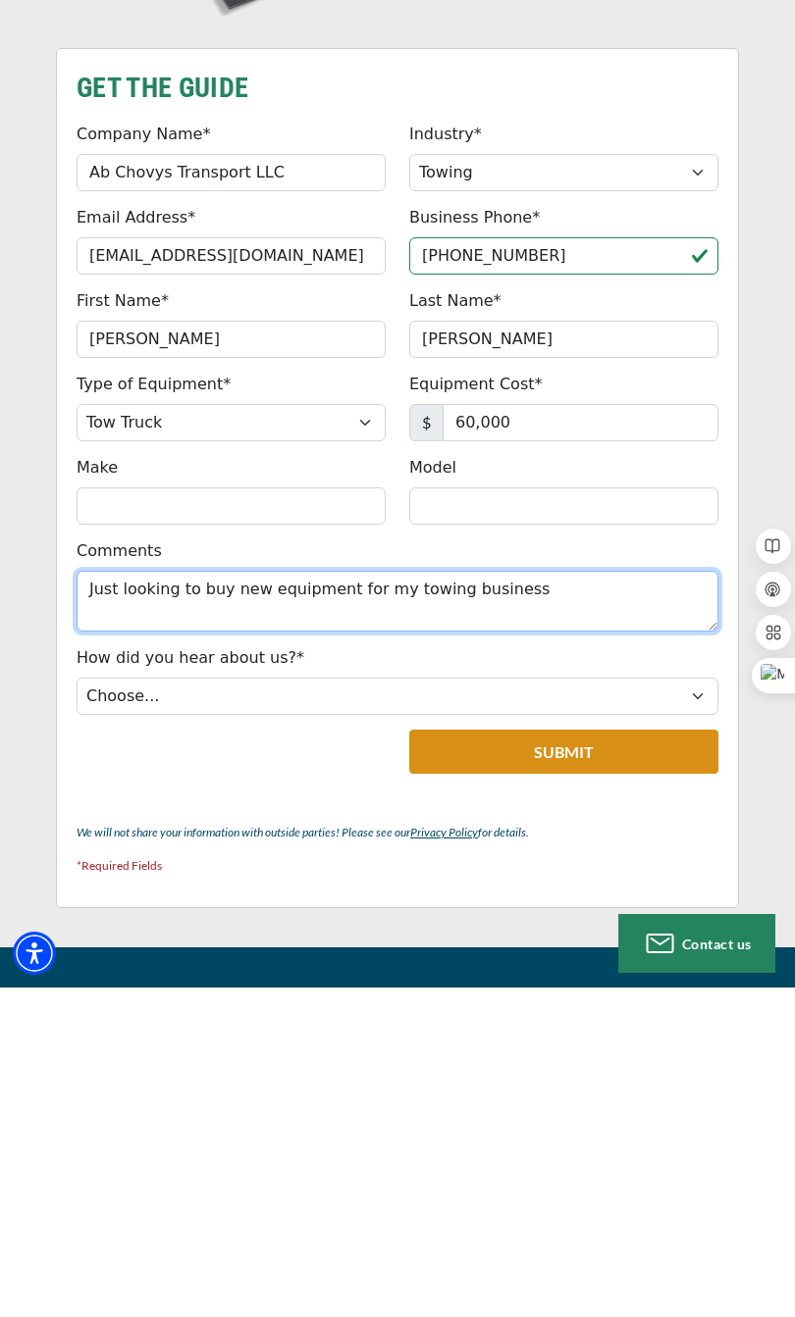
scroll to position [1036, 0]
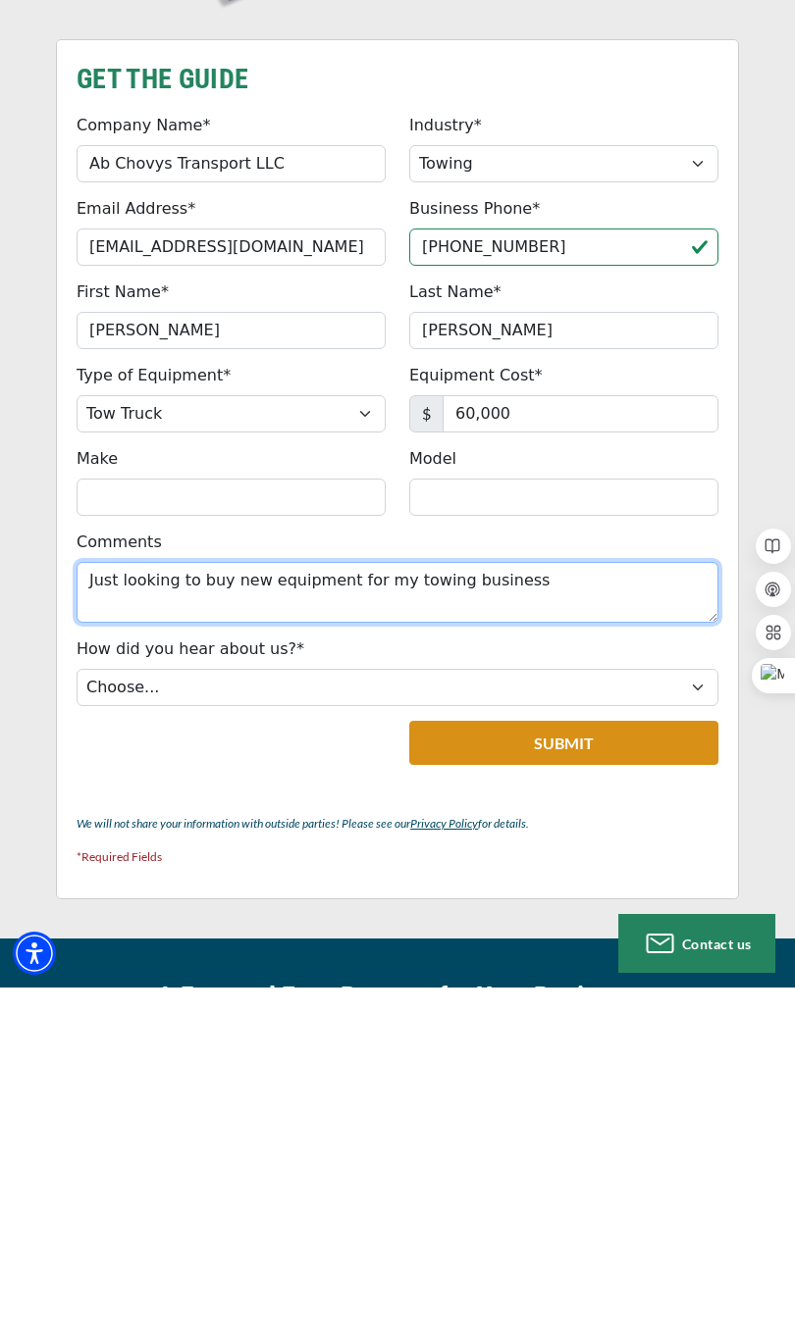
type textarea "Just looking to buy new equipment for my towing business"
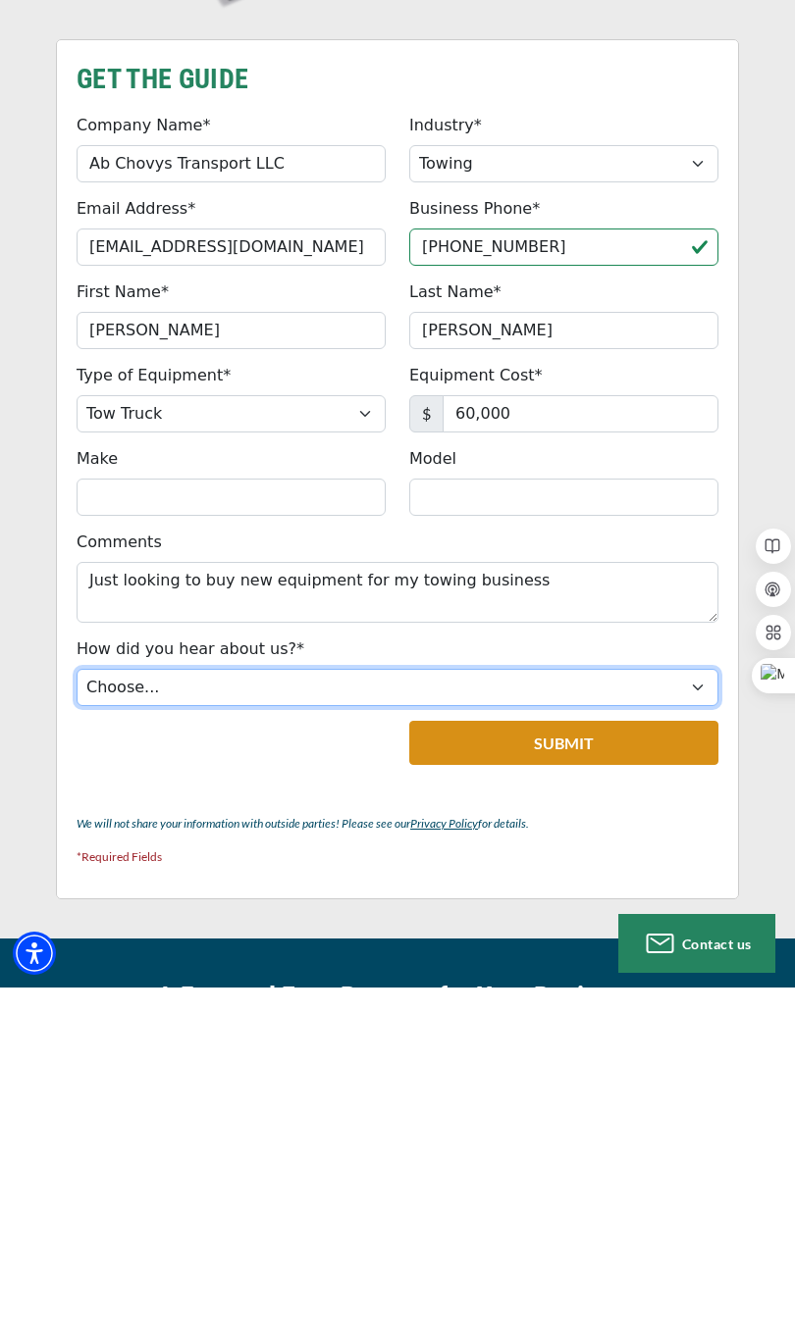
click at [108, 1013] on select "Choose... Internet Search Vendor Referral Word of Mouth Client Referral Email E…" at bounding box center [397, 1017] width 641 height 37
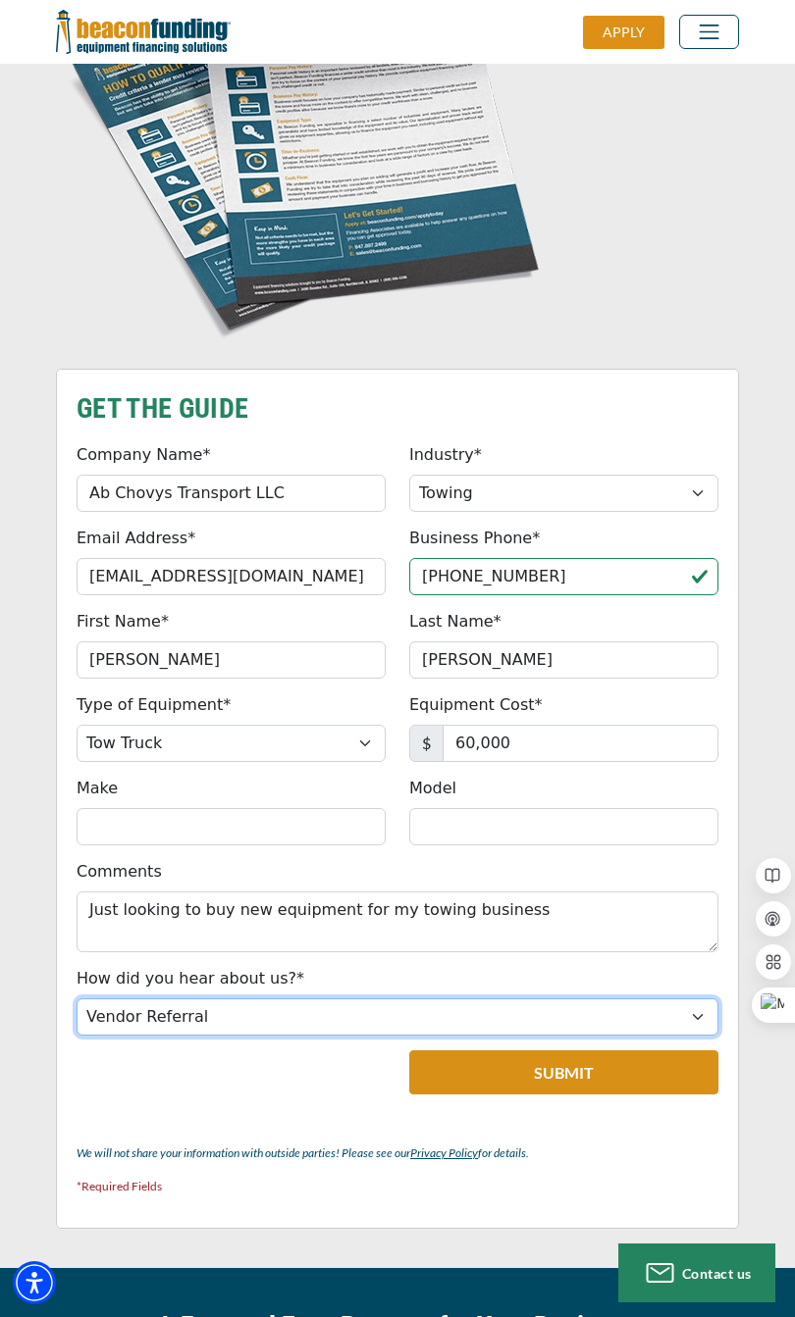
click at [77, 999] on select "Choose... Internet Search Vendor Referral Word of Mouth Client Referral Email E…" at bounding box center [397, 1017] width 641 height 37
click at [109, 1013] on select "Choose... Internet Search Vendor Referral Word of Mouth Client Referral Email E…" at bounding box center [397, 1017] width 641 height 37
select select "13"
click at [77, 999] on select "Choose... Internet Search Vendor Referral Word of Mouth Client Referral Email E…" at bounding box center [397, 1017] width 641 height 37
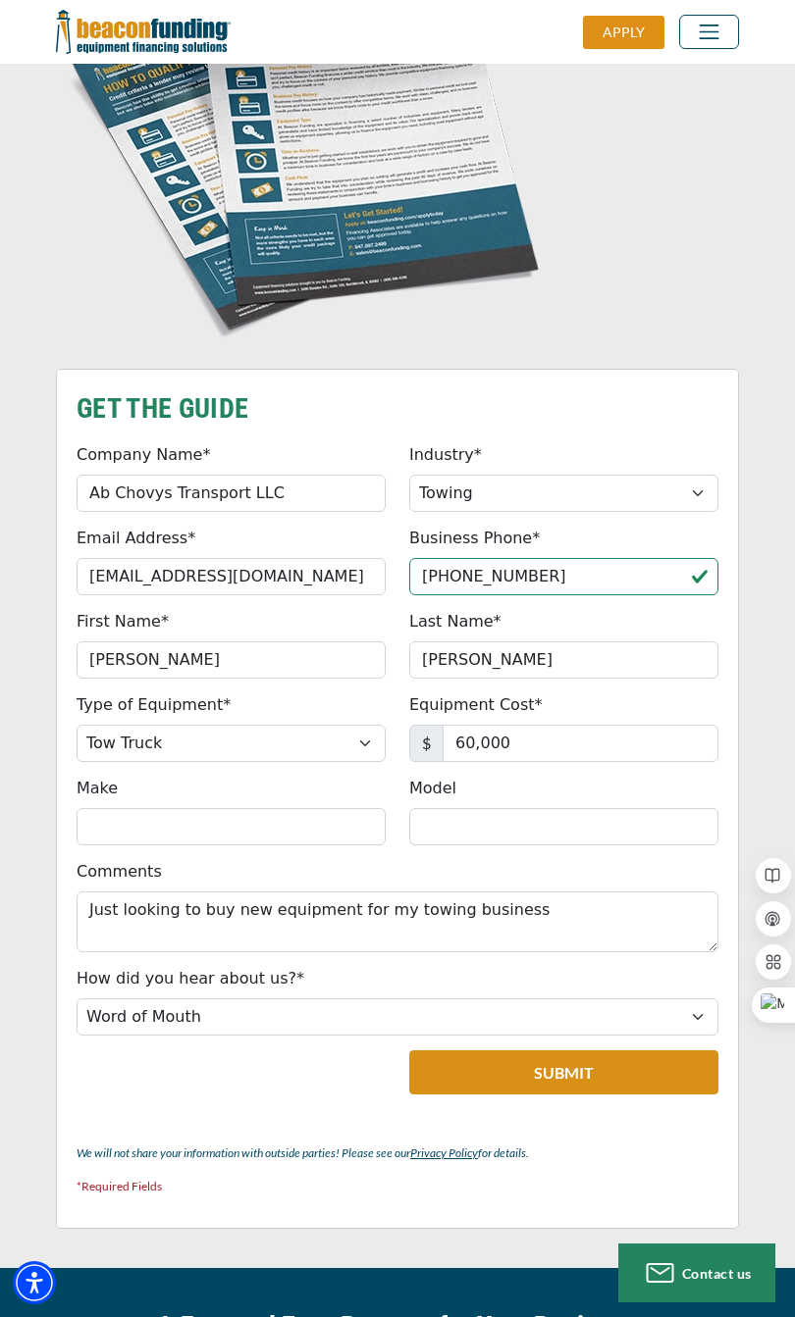
click at [627, 1066] on button "Submit" at bounding box center [563, 1073] width 309 height 44
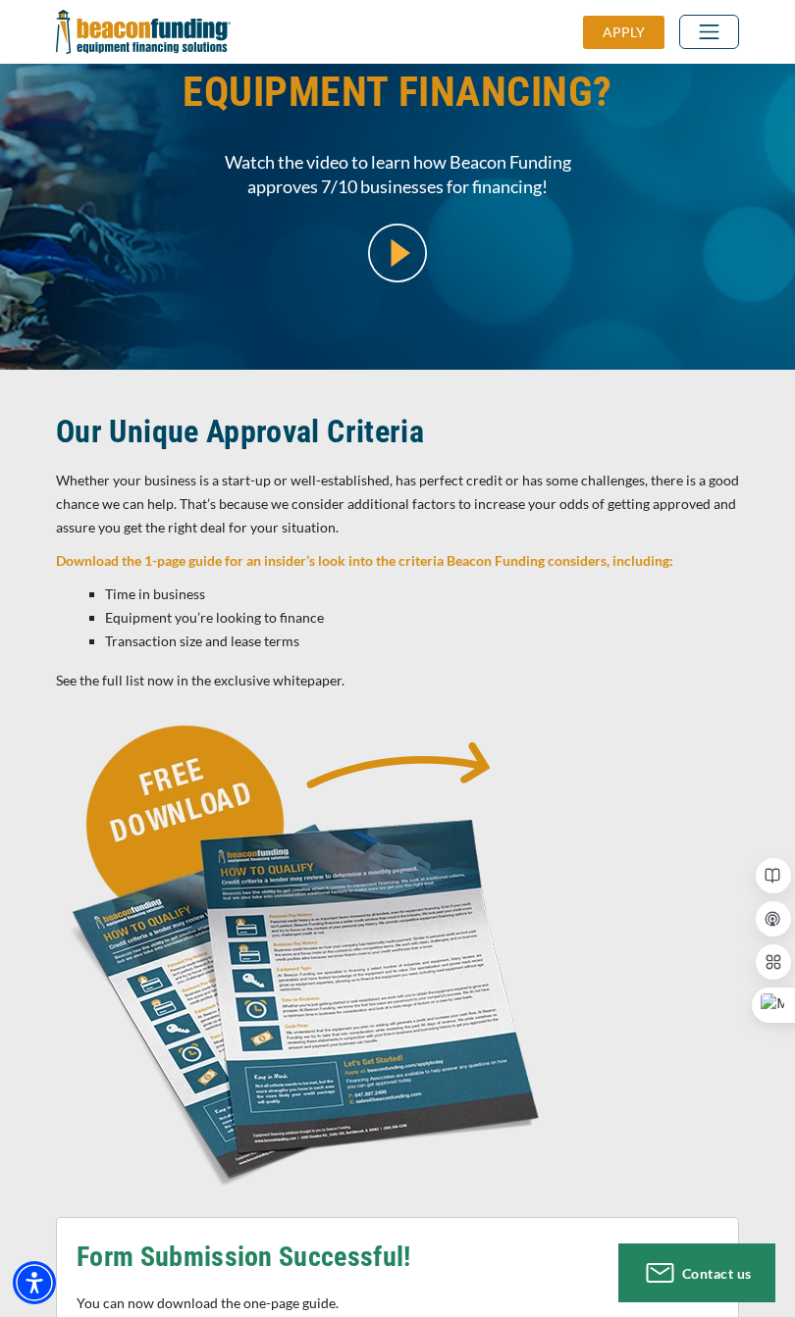
scroll to position [0, 0]
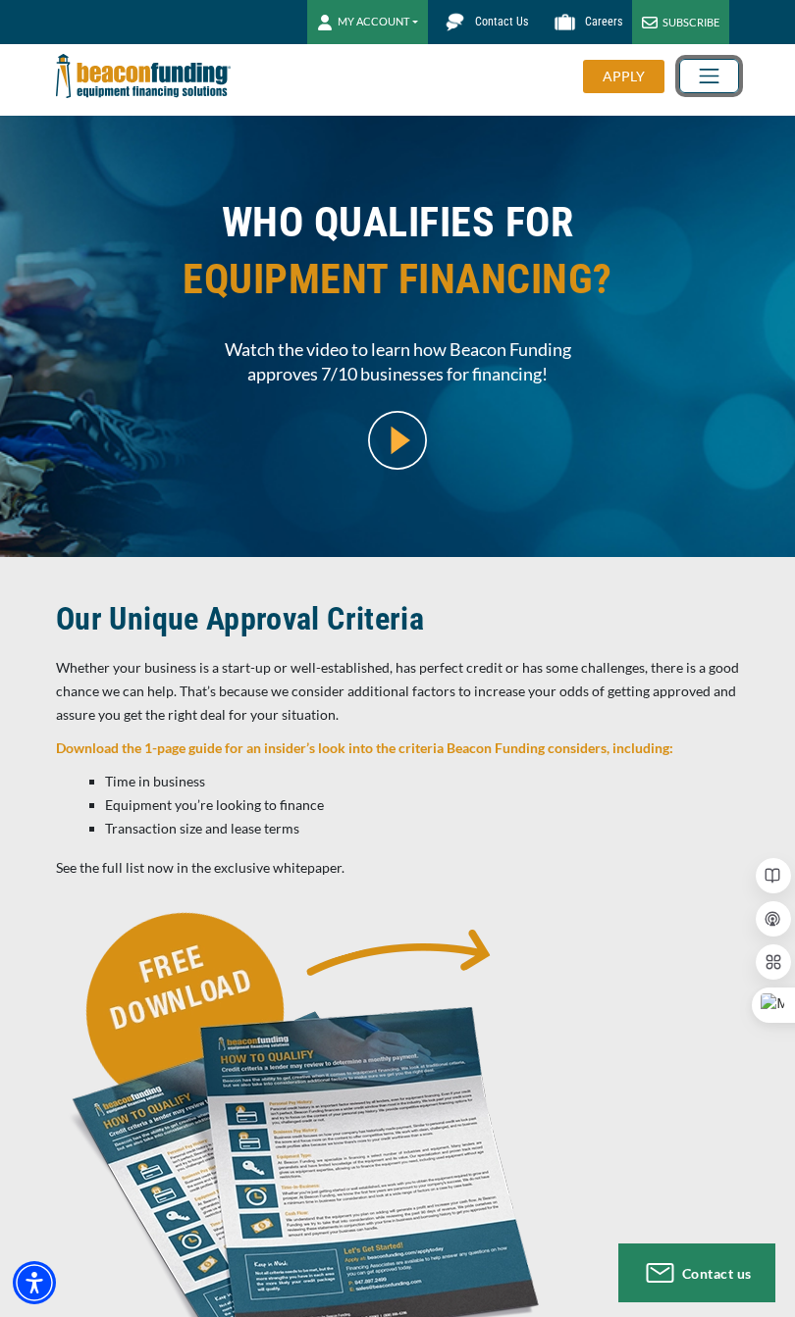
click at [725, 84] on span "Toggle navigation" at bounding box center [709, 76] width 34 height 25
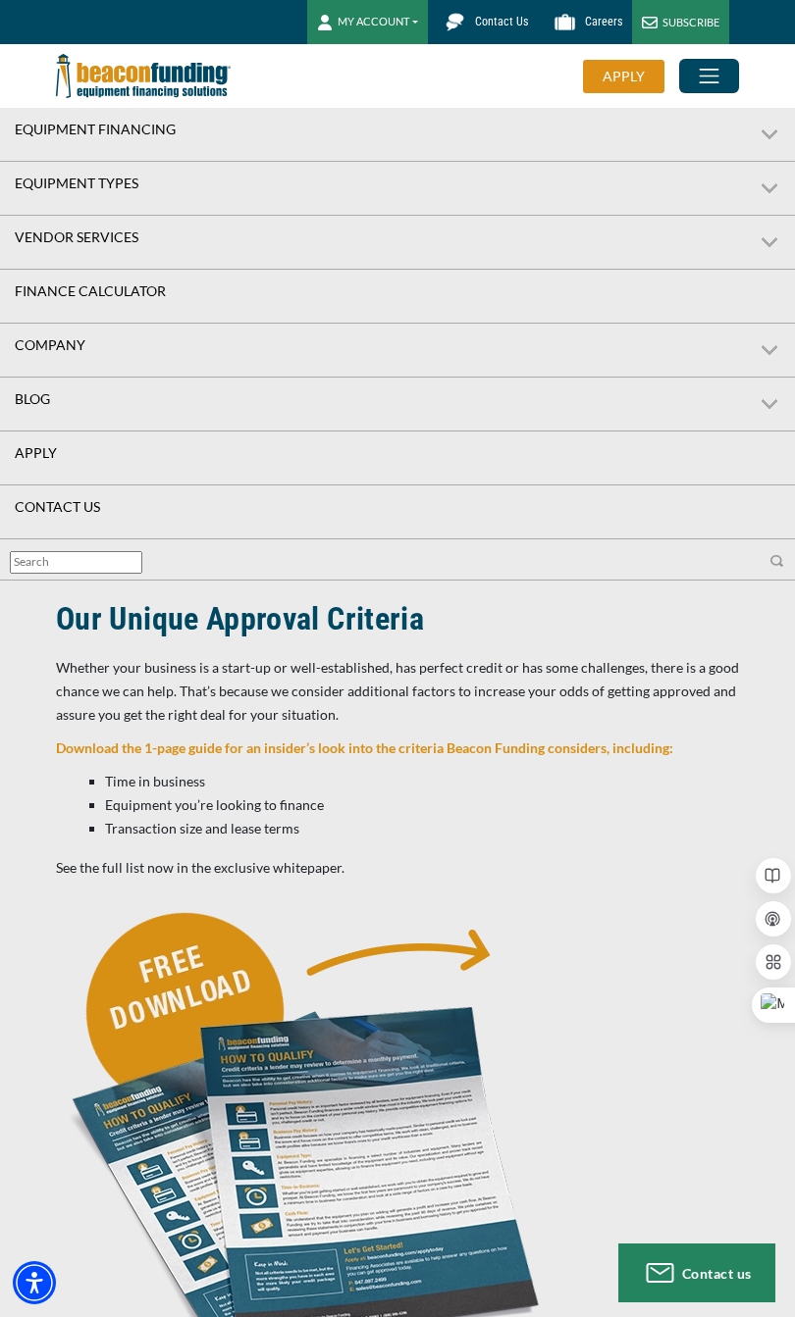
click at [749, 197] on label "Equipment Types" at bounding box center [397, 189] width 795 height 54
click at [13, 175] on input "Equipment Types" at bounding box center [6, 168] width 13 height 13
checkbox input "true"
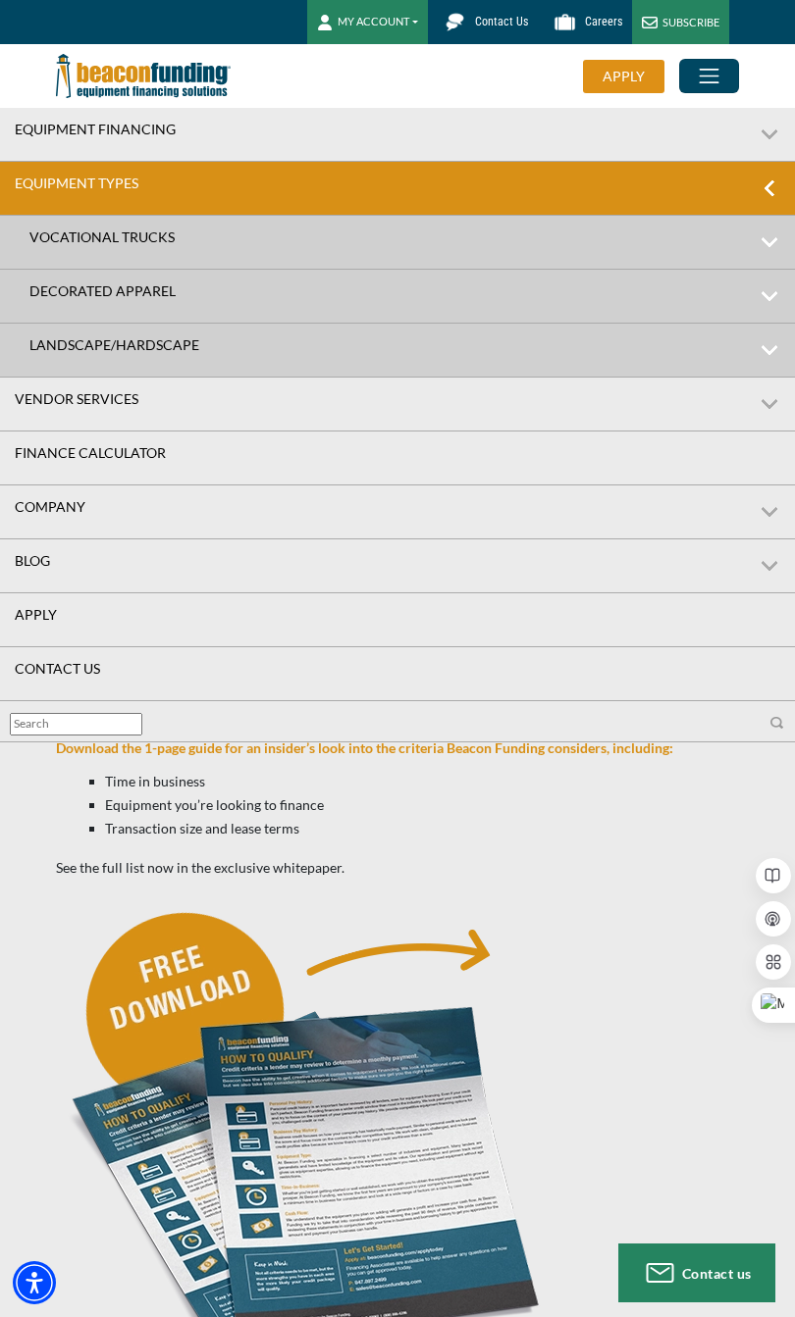
click at [125, 251] on link "Vocational Trucks" at bounding box center [338, 237] width 676 height 43
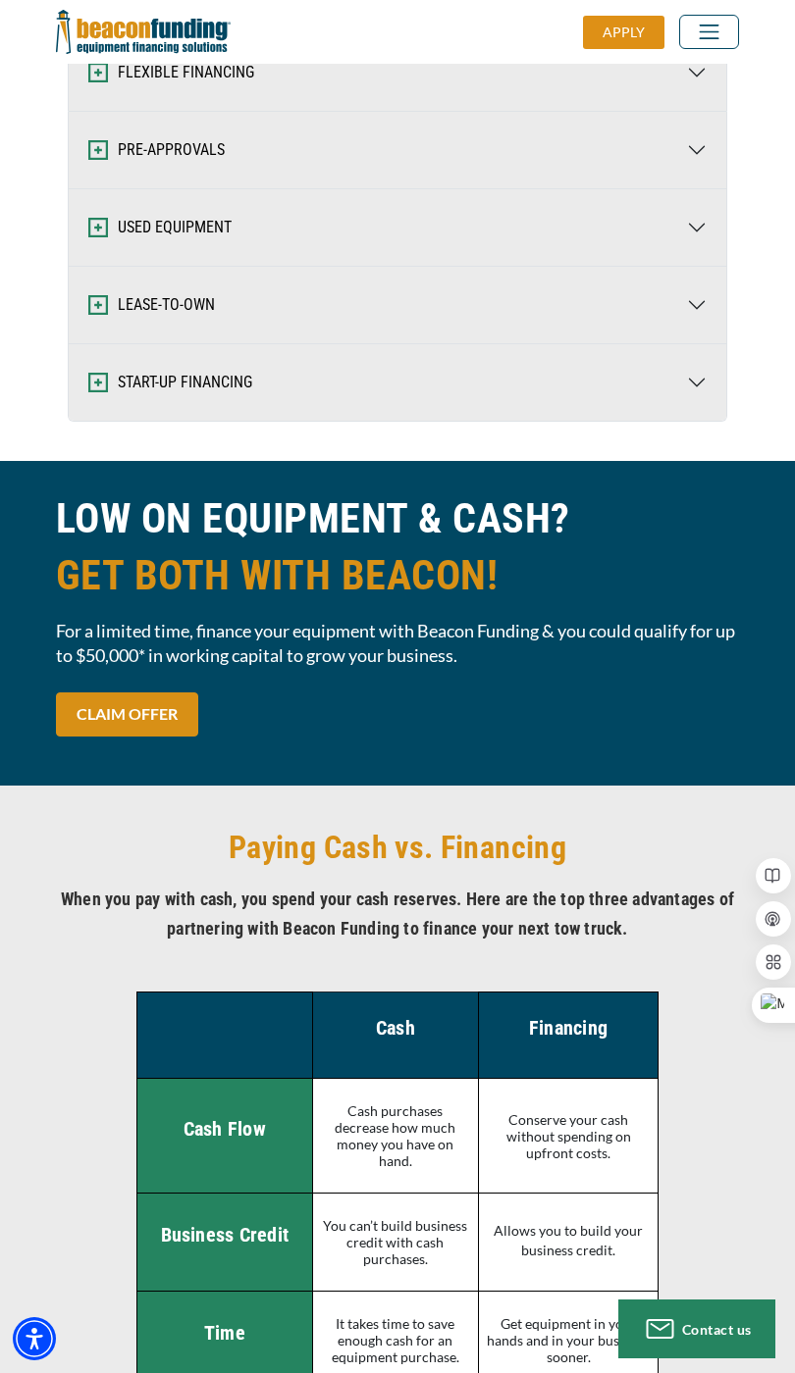
scroll to position [4556, 0]
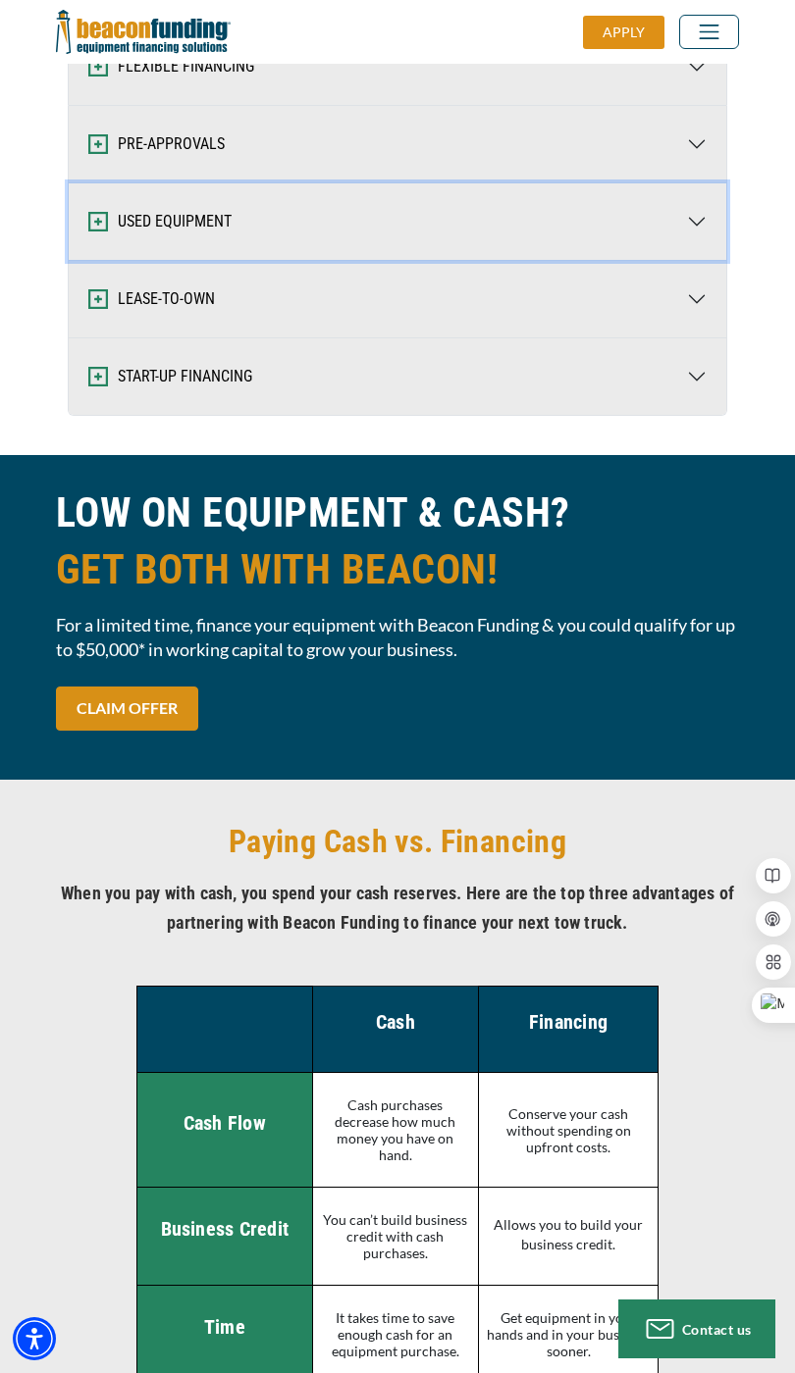
click at [690, 260] on button "USED EQUIPMENT" at bounding box center [397, 221] width 657 height 77
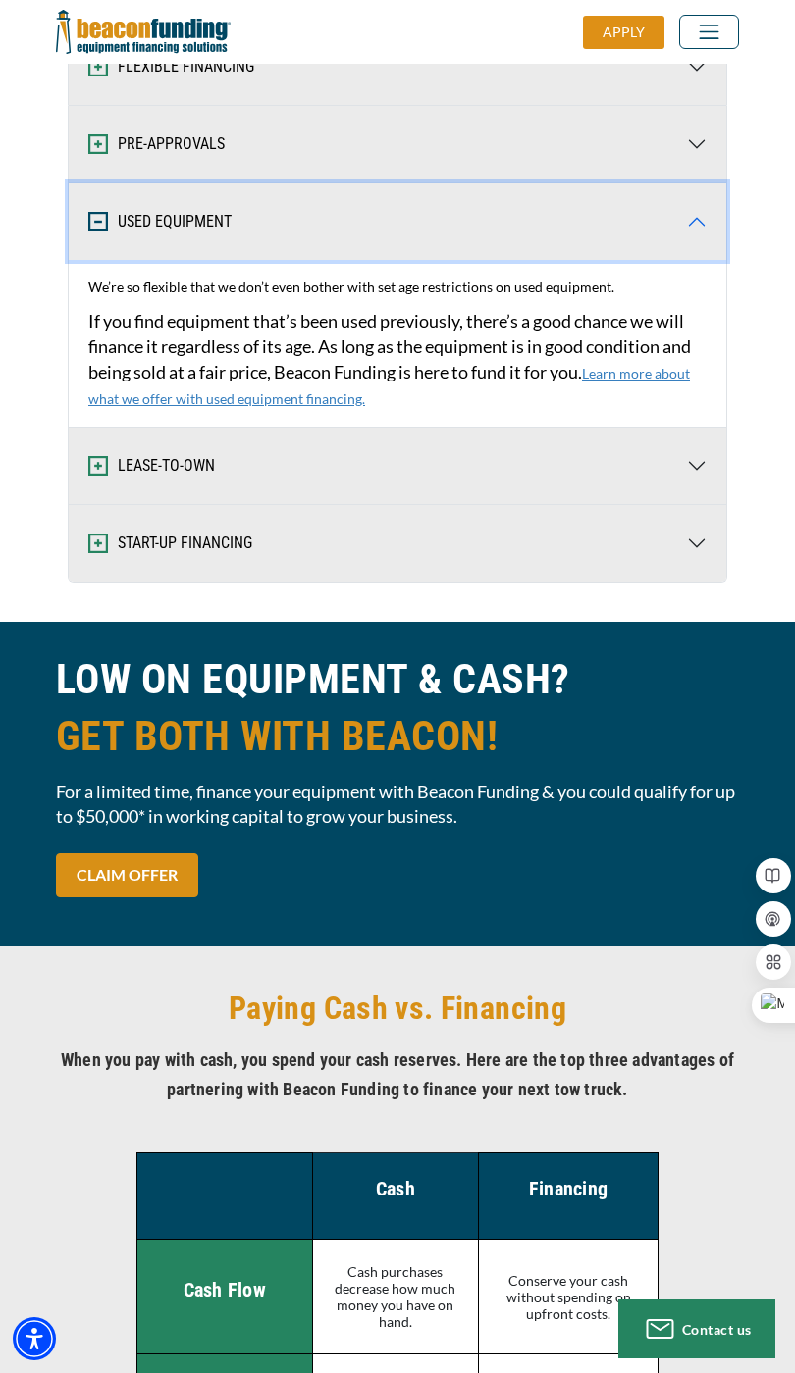
click at [694, 260] on button "USED EQUIPMENT" at bounding box center [397, 221] width 657 height 77
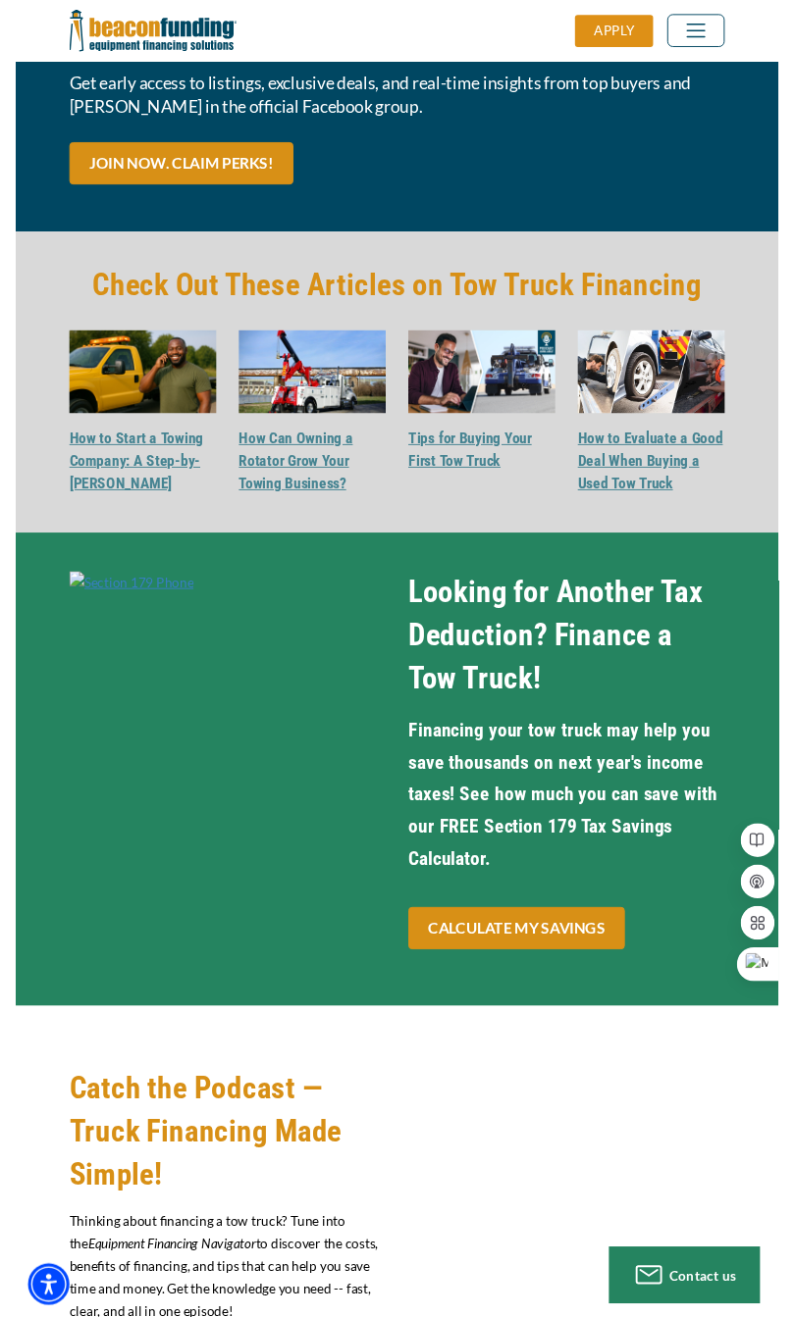
scroll to position [7705, 0]
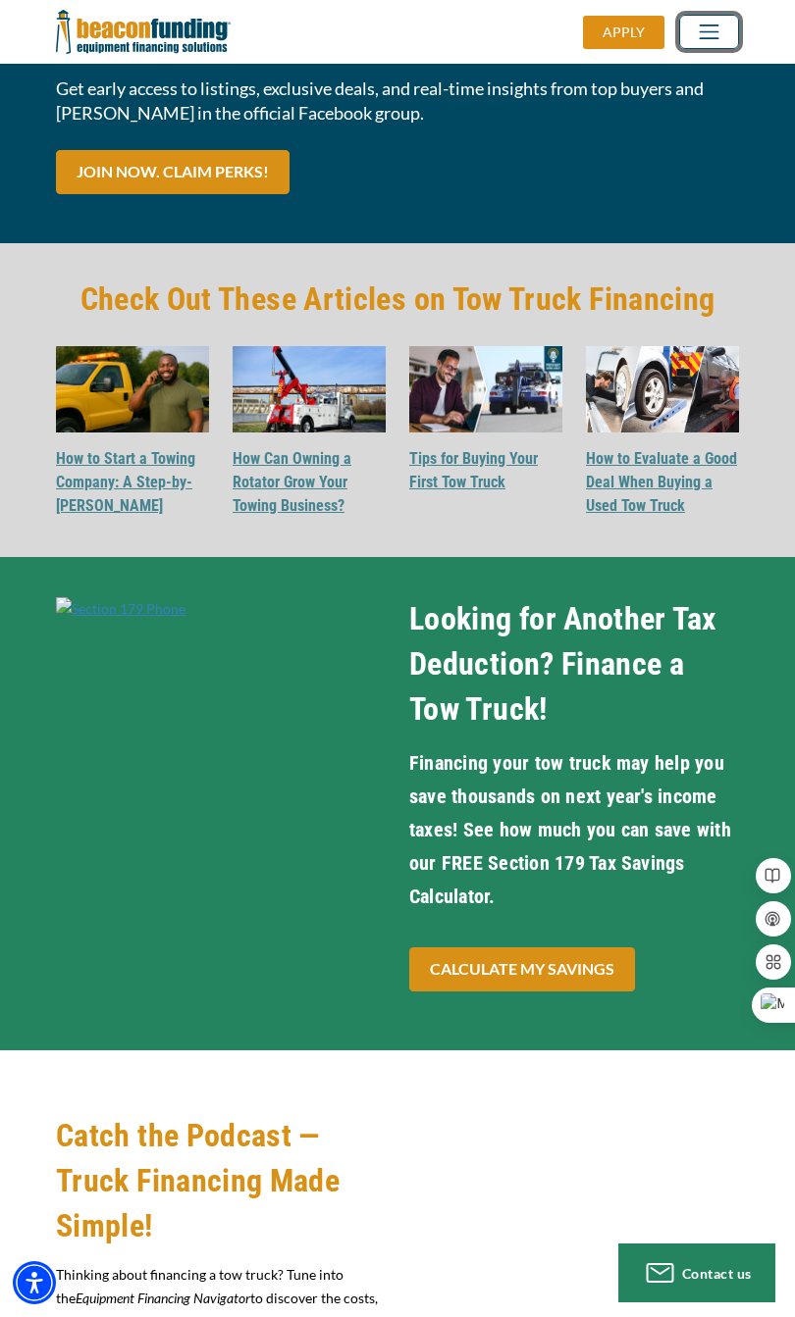
click at [703, 37] on span "Toggle navigation" at bounding box center [709, 32] width 34 height 25
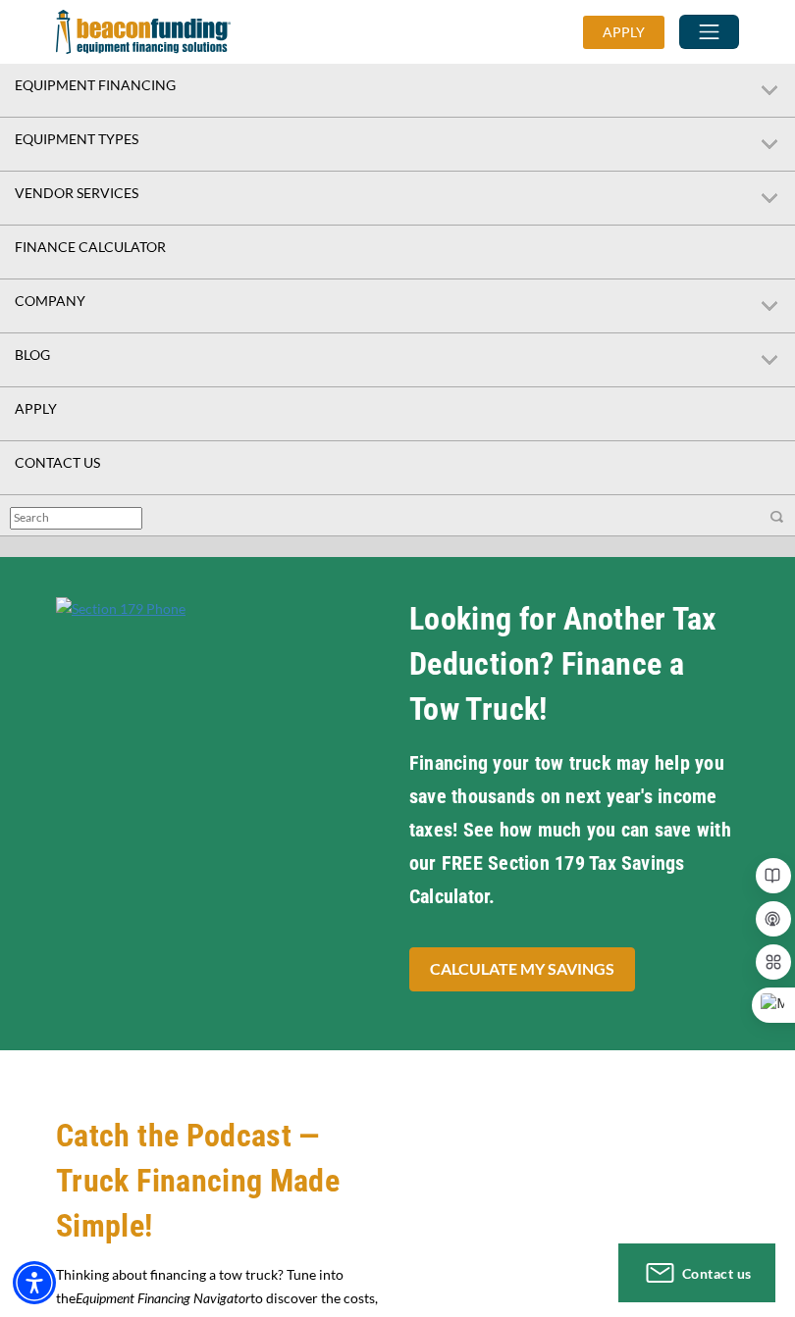
click at [27, 92] on link "Equipment Financing" at bounding box center [338, 85] width 676 height 43
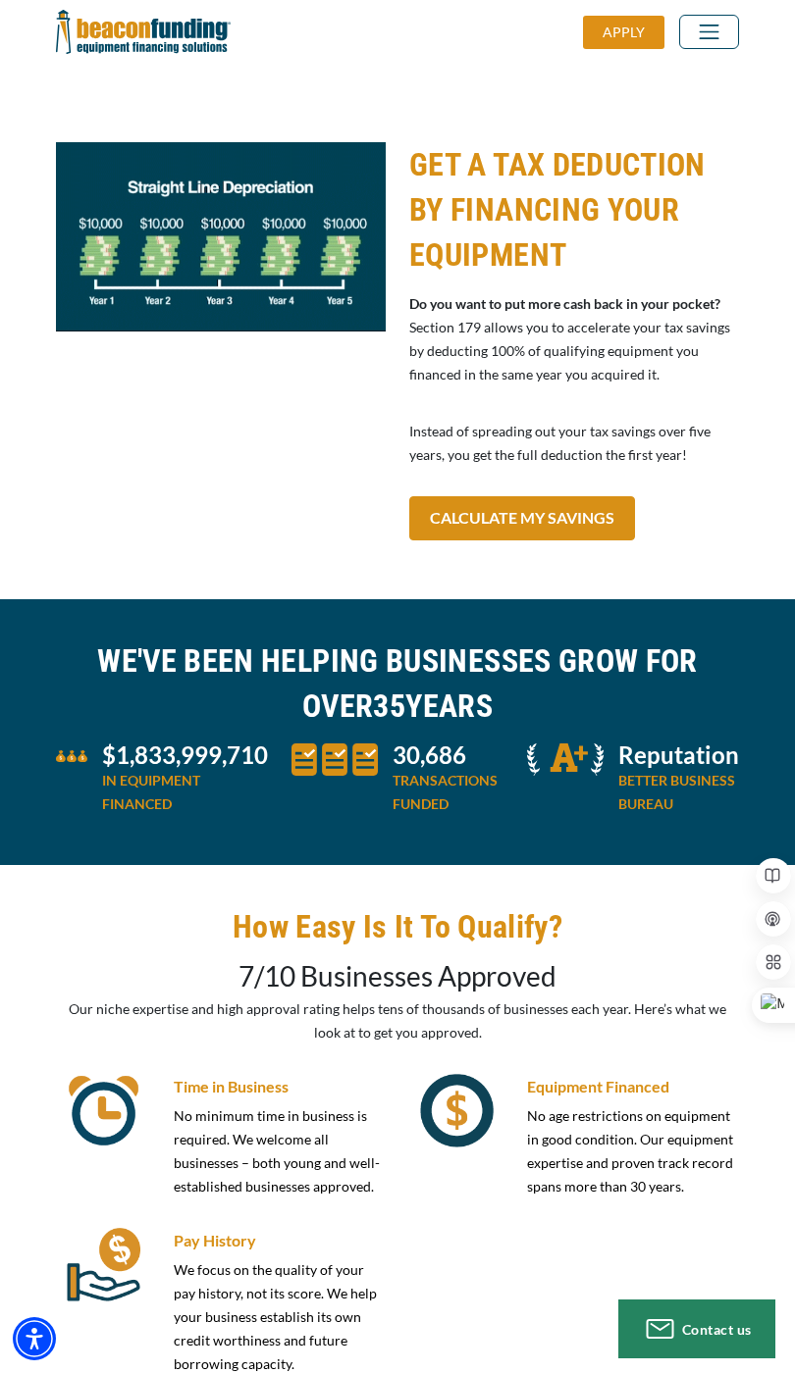
scroll to position [4472, 0]
